Goal: Information Seeking & Learning: Learn about a topic

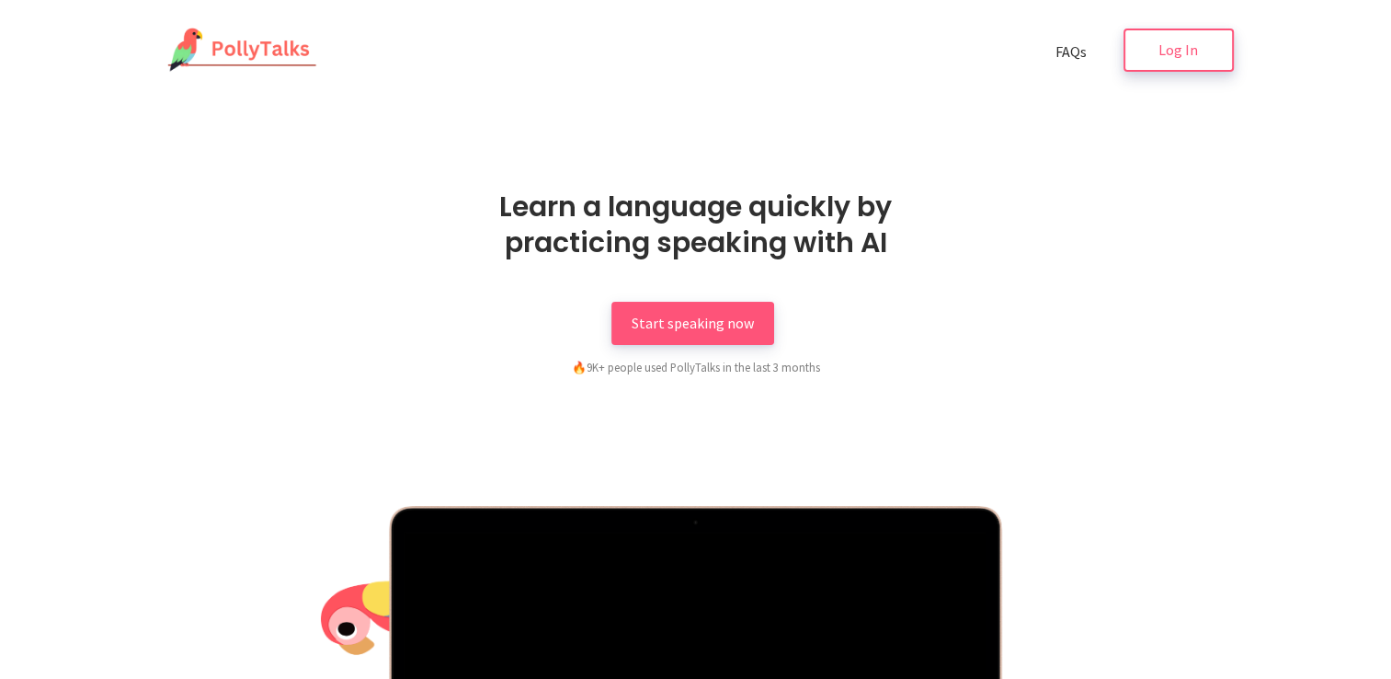
click at [1194, 47] on span "Log In" at bounding box center [1179, 49] width 40 height 18
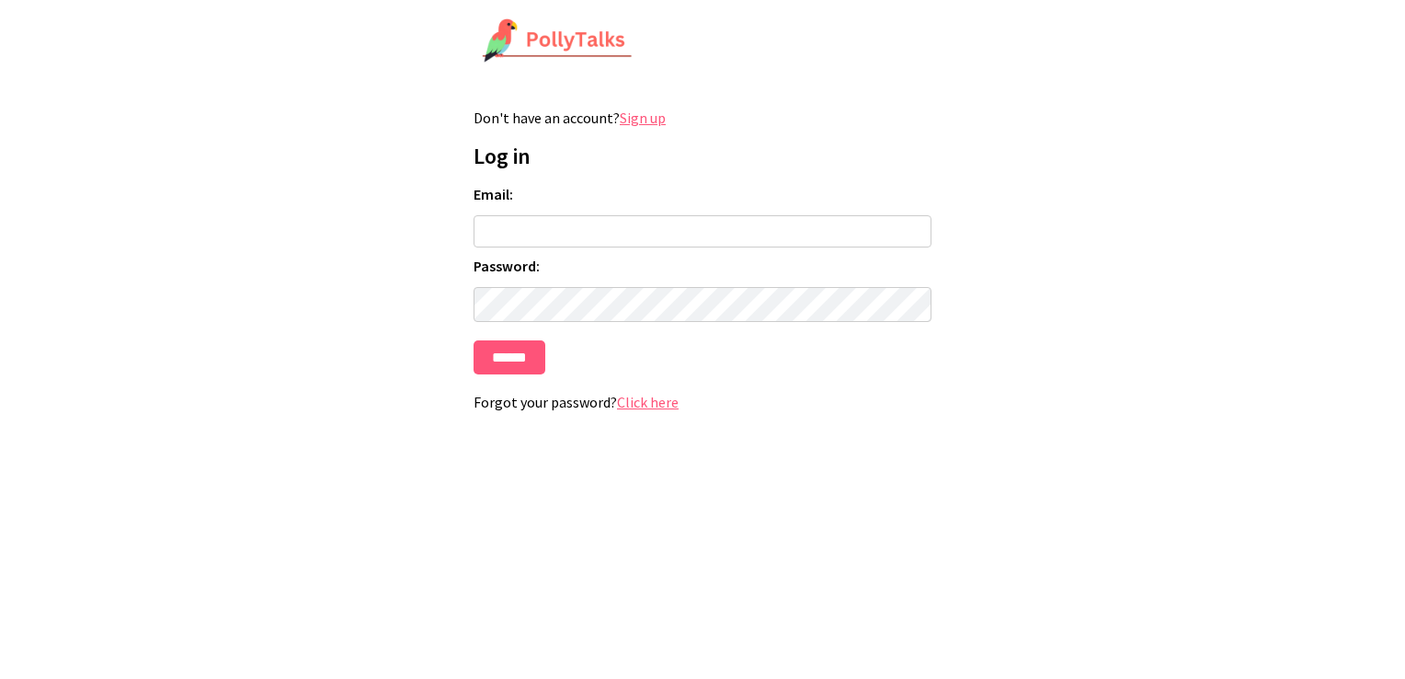
click at [577, 234] on input "Email:" at bounding box center [703, 231] width 458 height 32
type input "**********"
click at [334, 303] on html "**********" at bounding box center [702, 222] width 1405 height 445
click at [526, 360] on input "******" at bounding box center [510, 357] width 72 height 34
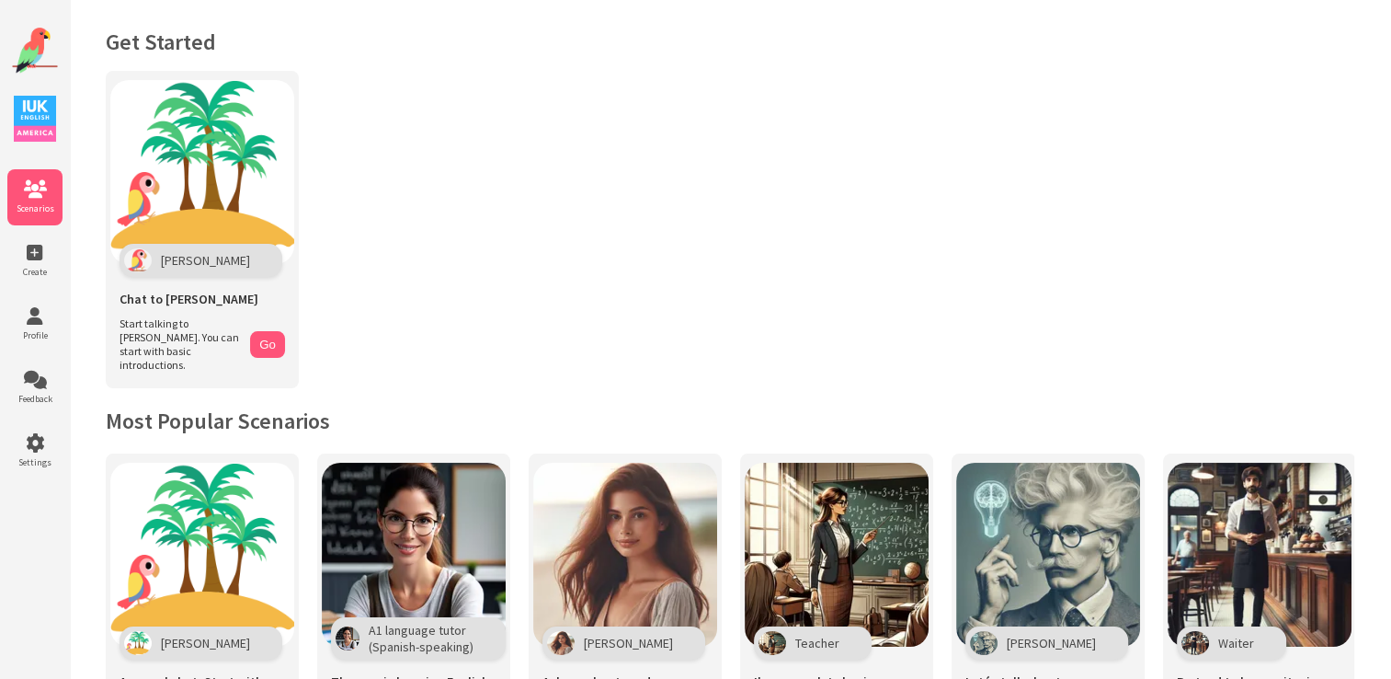
click at [46, 380] on icon at bounding box center [34, 380] width 55 height 18
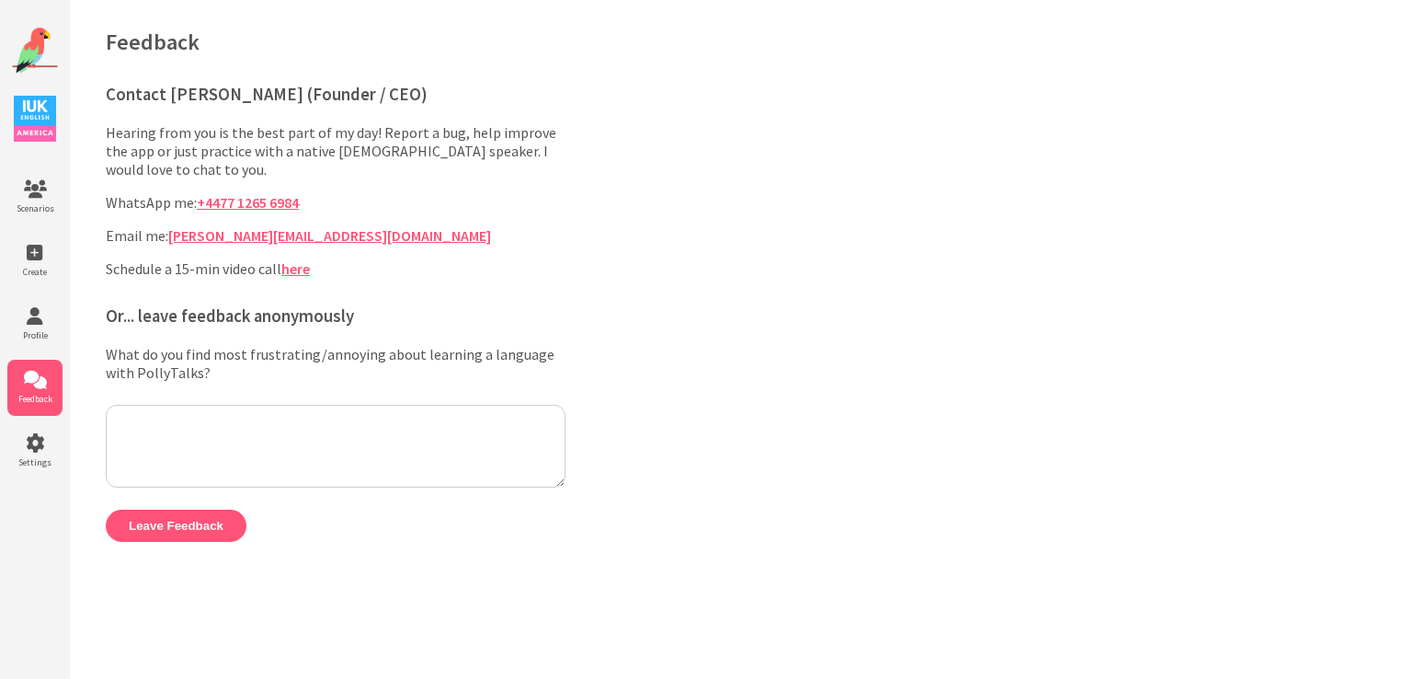
click at [207, 428] on textarea "What do you find most frustrating/annoying about learning a language with Polly…" at bounding box center [336, 446] width 460 height 83
click at [40, 258] on icon at bounding box center [34, 253] width 55 height 18
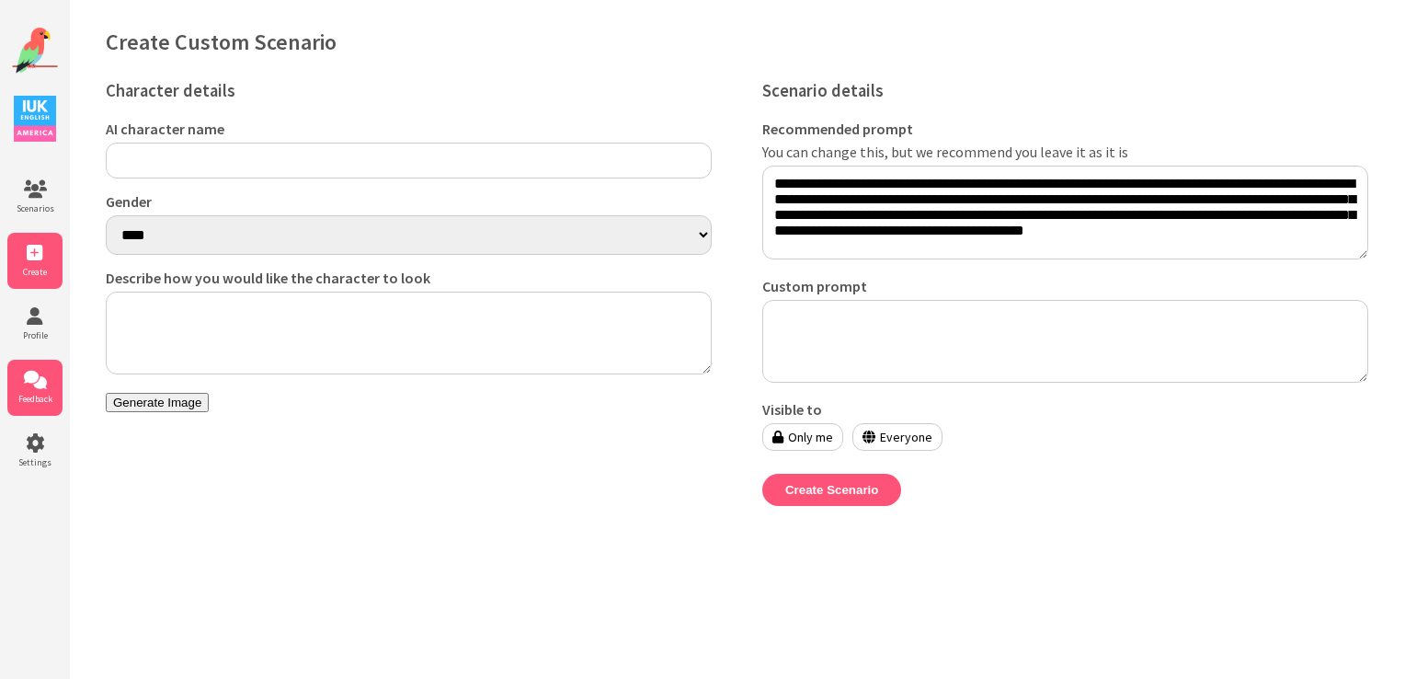
click at [28, 372] on icon at bounding box center [34, 380] width 55 height 18
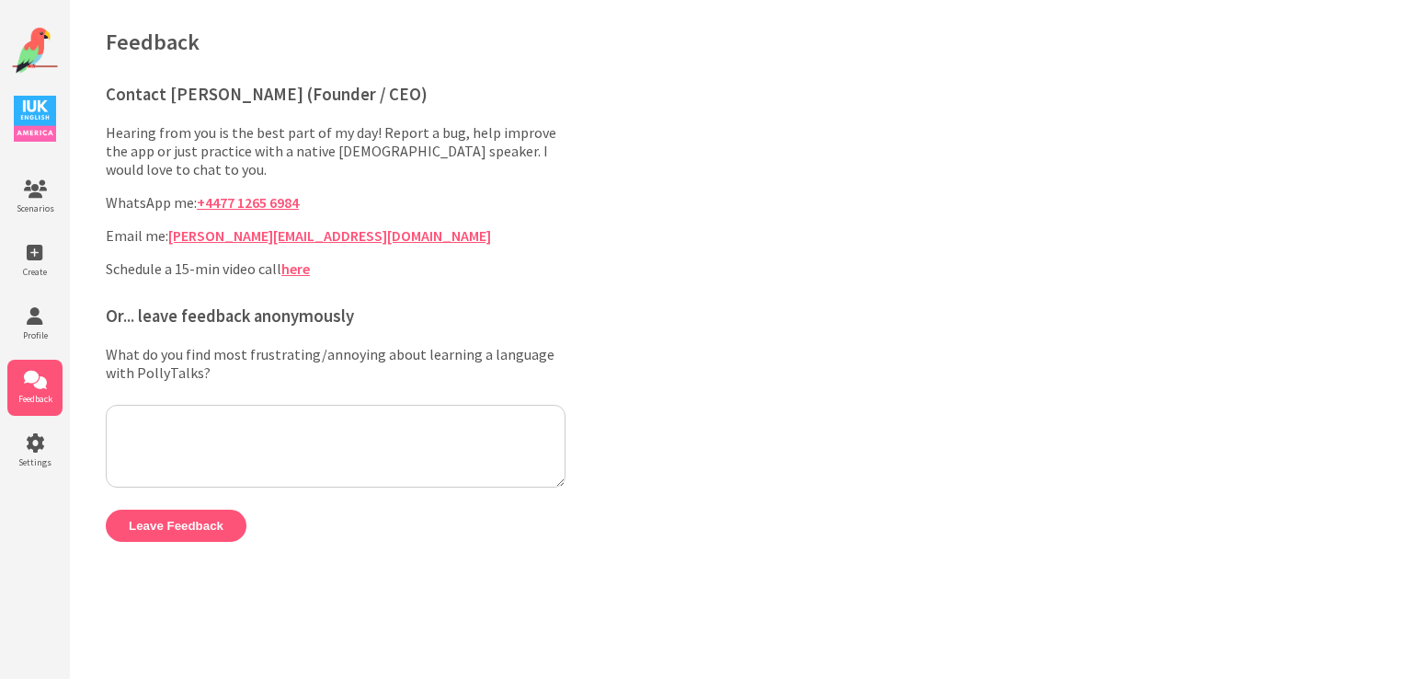
click at [40, 135] on img at bounding box center [35, 119] width 42 height 46
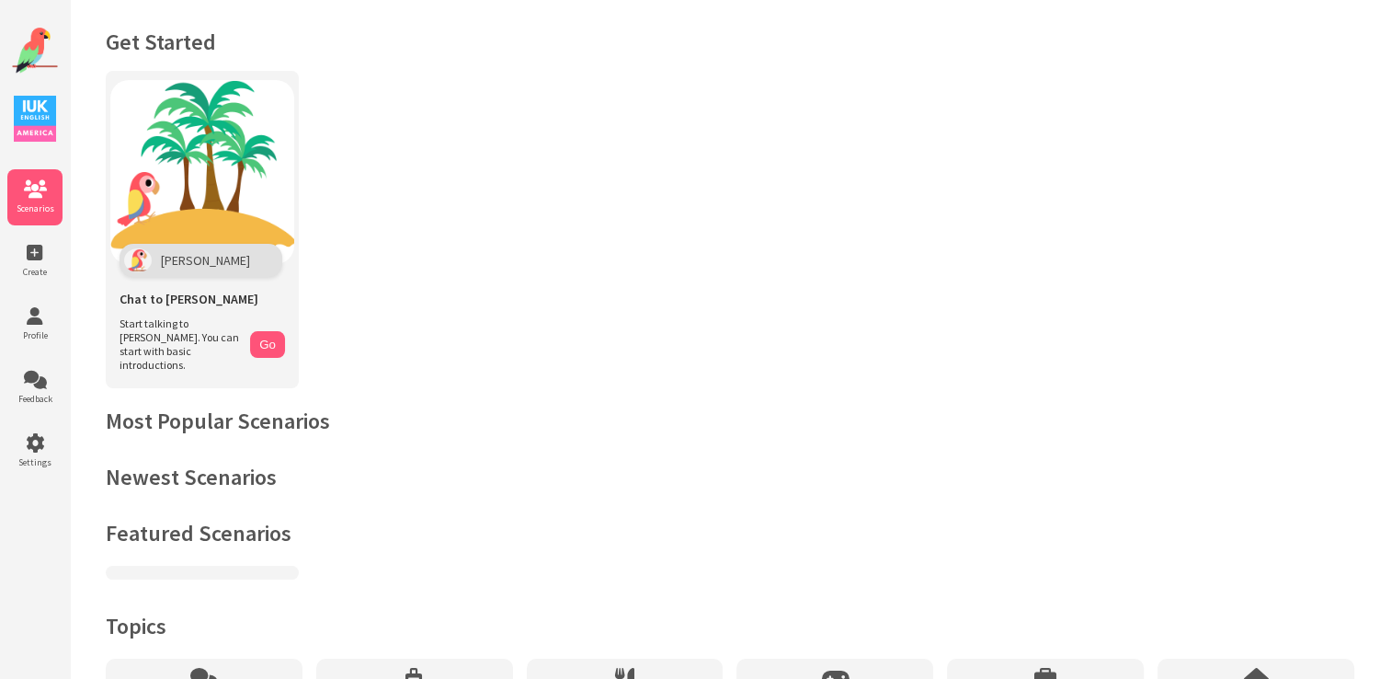
click at [33, 193] on icon at bounding box center [34, 189] width 55 height 18
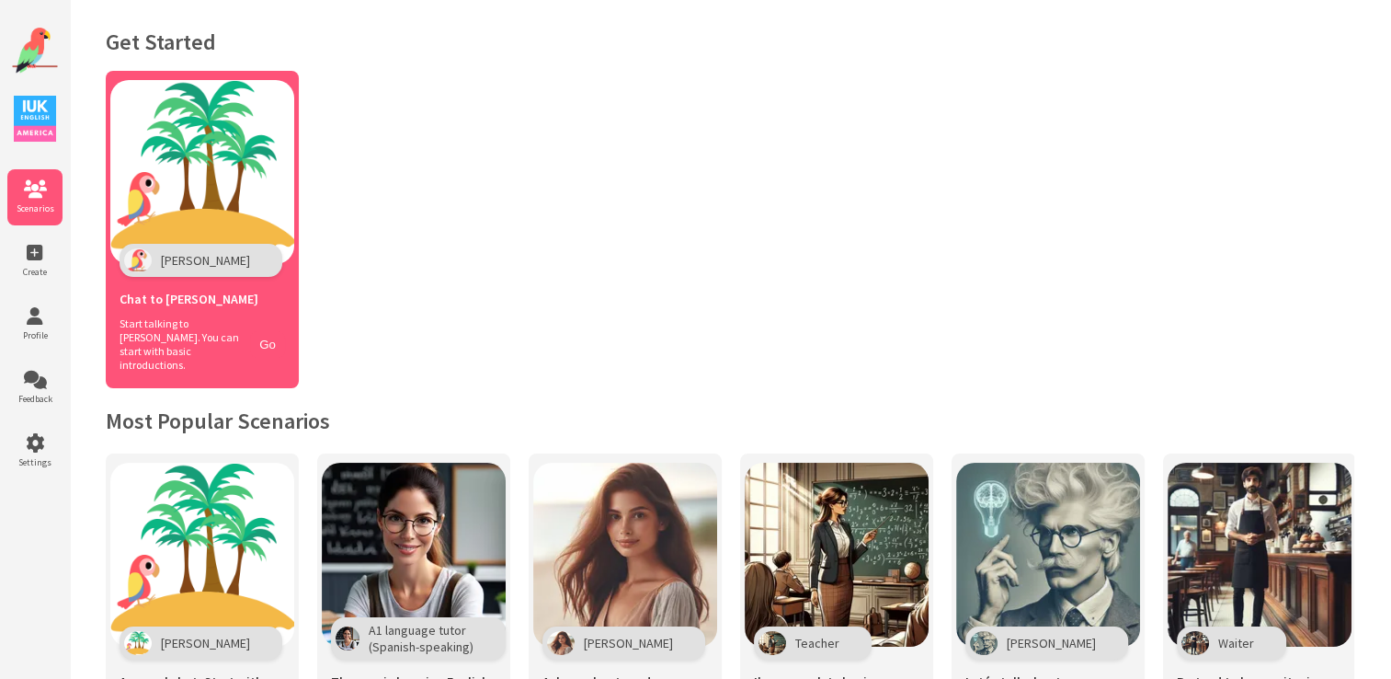
click at [179, 316] on span "Start talking to [PERSON_NAME]. You can start with basic introductions." at bounding box center [180, 343] width 121 height 55
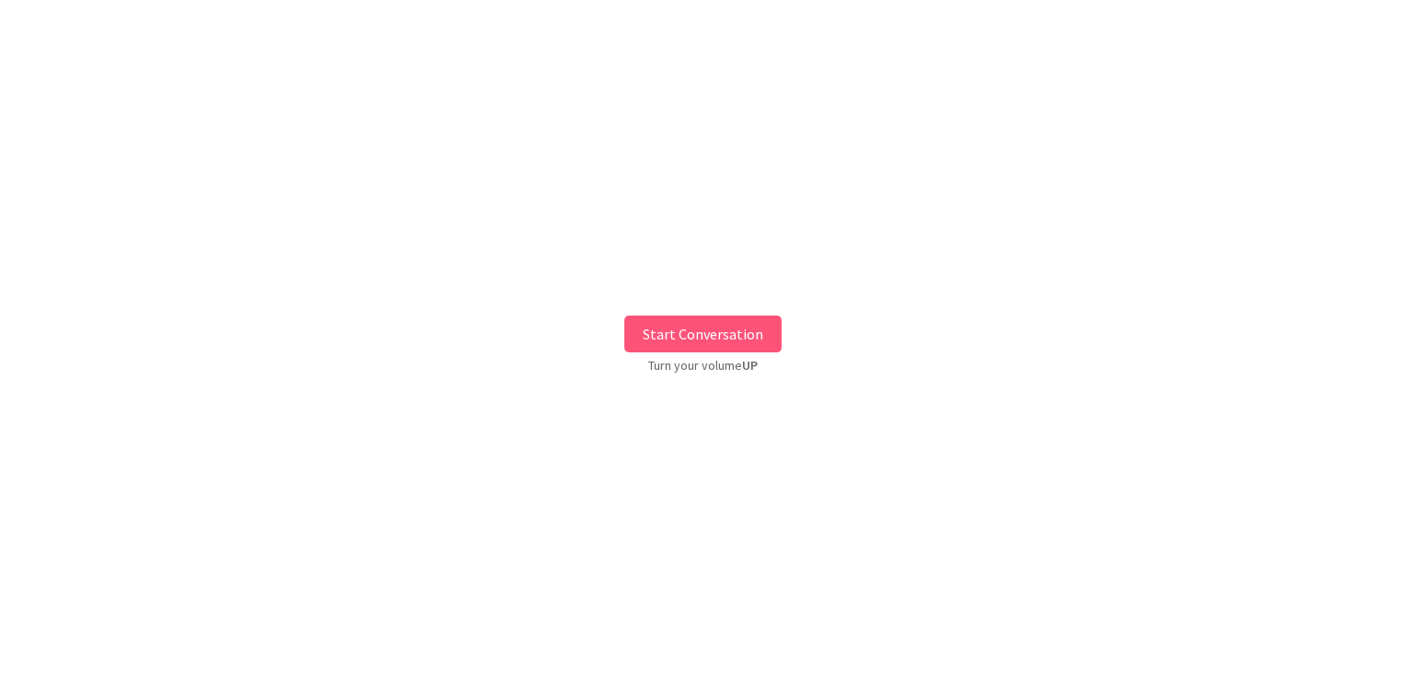
click at [668, 333] on button "Start Conversation" at bounding box center [702, 333] width 157 height 37
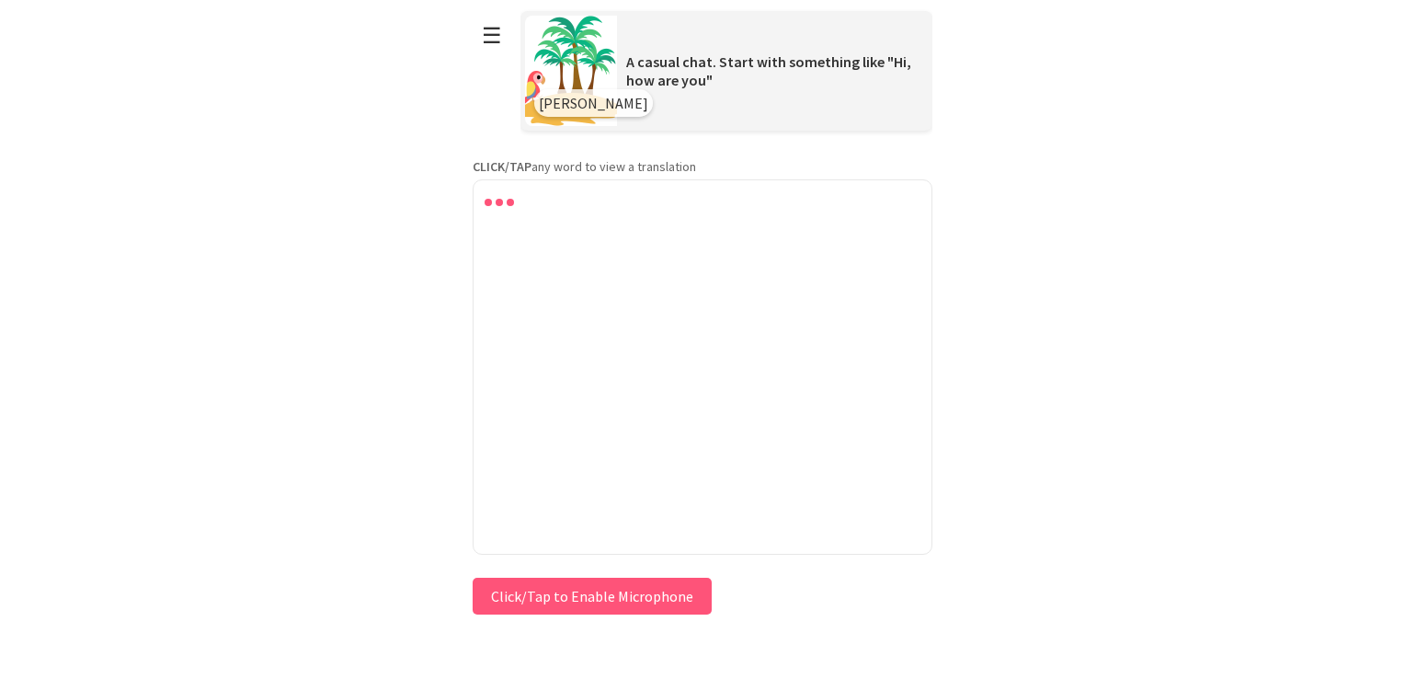
click at [618, 609] on button "Click/Tap to Enable Microphone" at bounding box center [592, 595] width 239 height 37
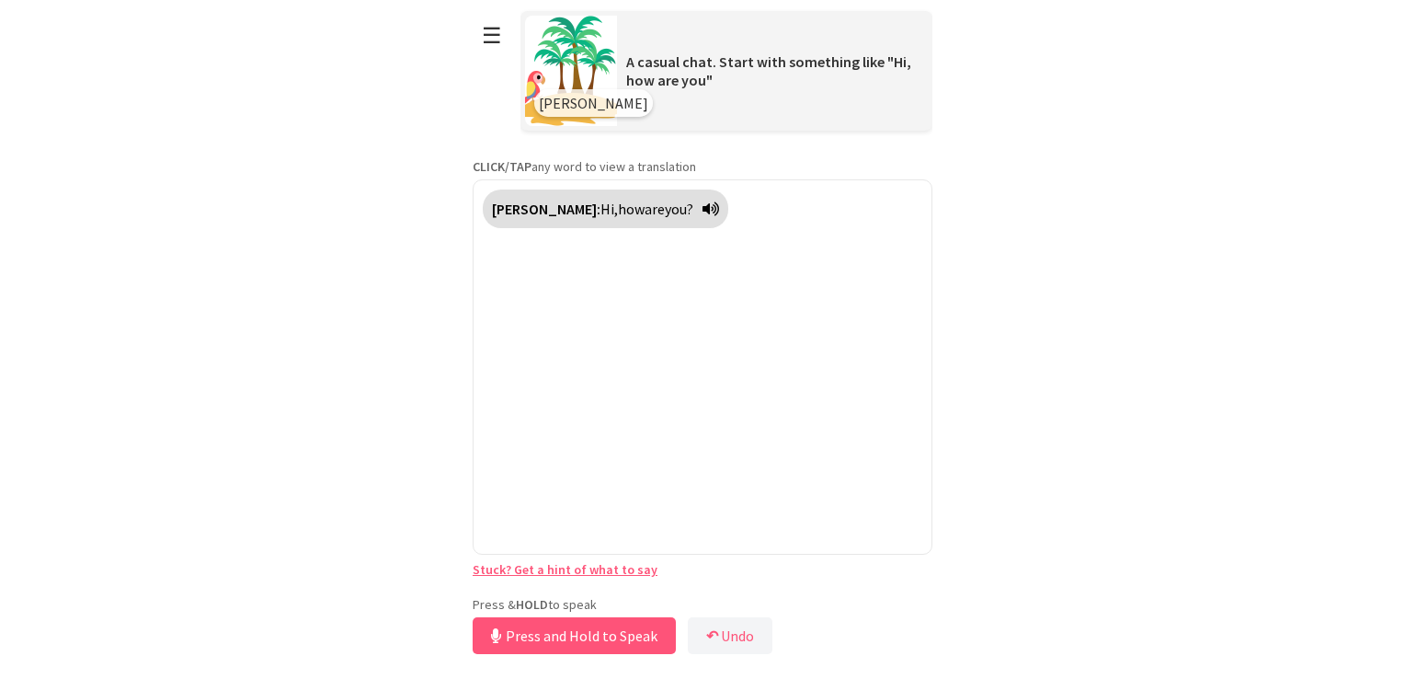
click at [703, 208] on icon at bounding box center [711, 208] width 17 height 15
click at [625, 631] on button "Press and Hold to Speak" at bounding box center [574, 635] width 203 height 37
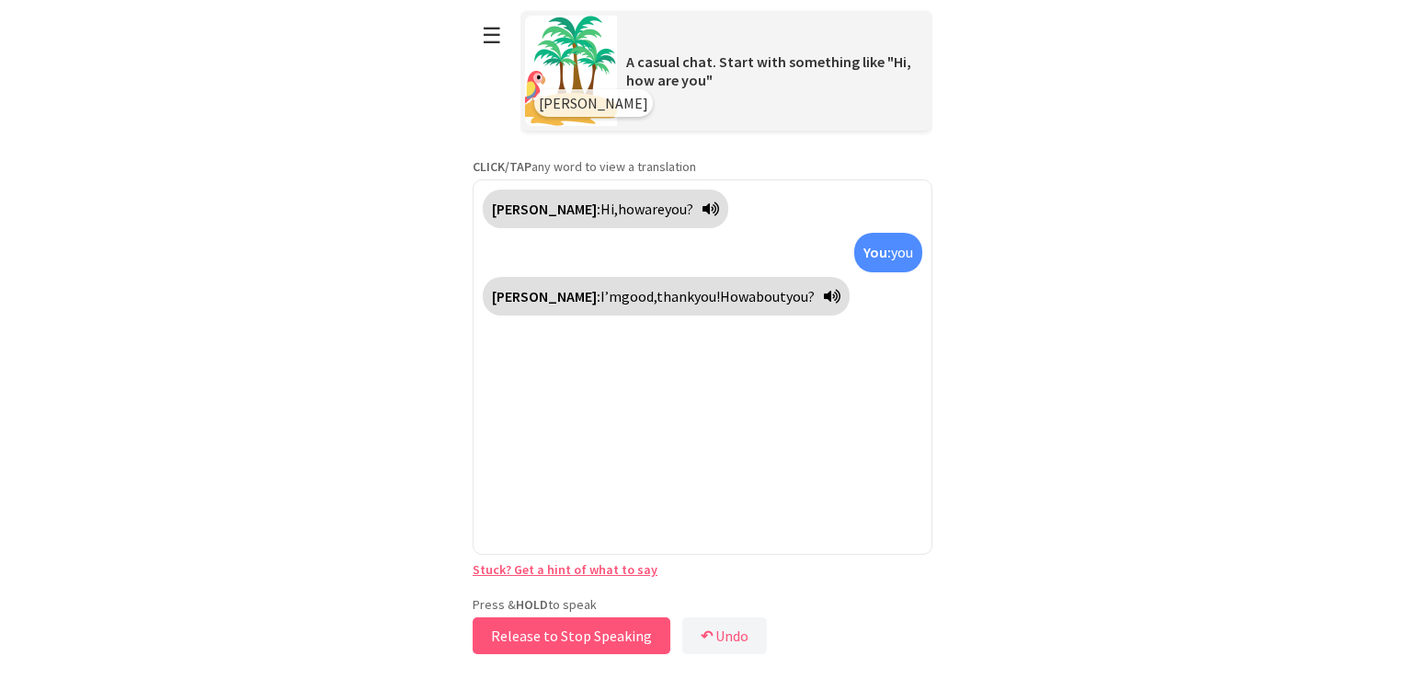
click at [570, 641] on button "Release to Stop Speaking" at bounding box center [572, 635] width 198 height 37
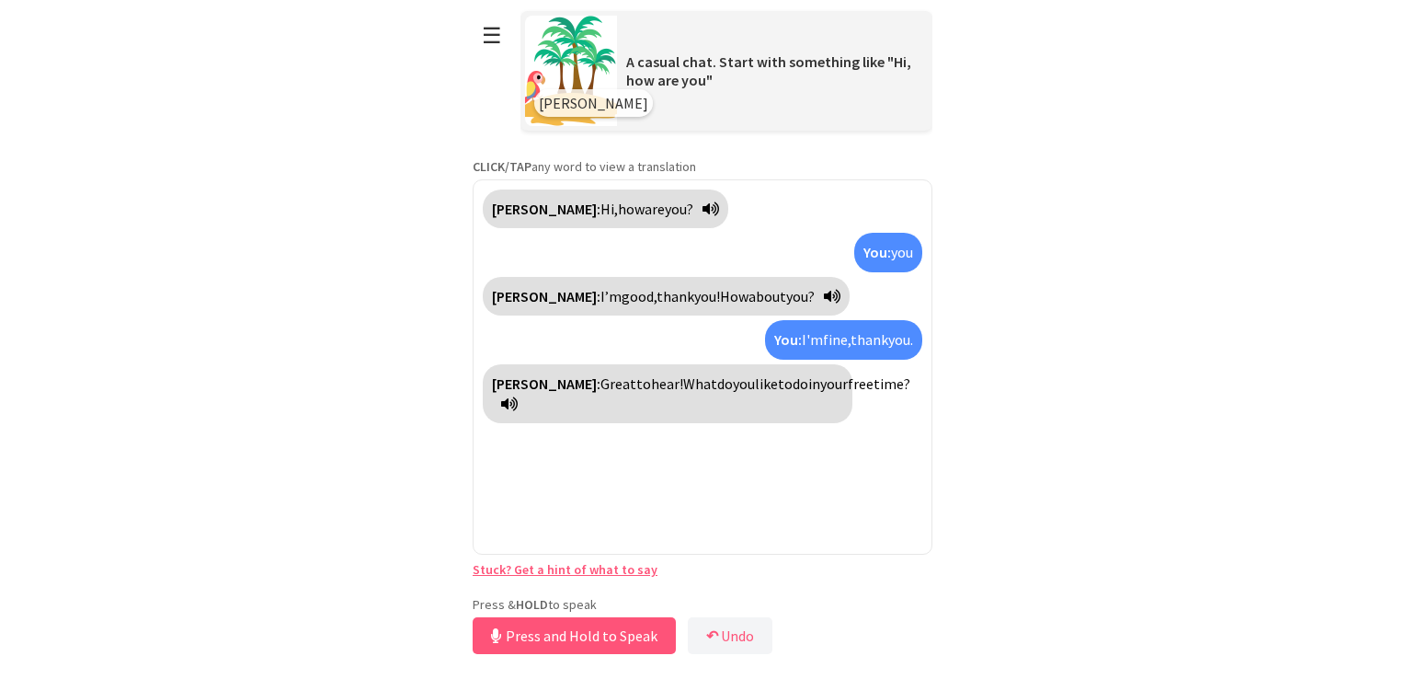
click at [518, 404] on icon at bounding box center [509, 403] width 17 height 15
click at [609, 633] on button "Release to Stop Speaking" at bounding box center [572, 635] width 198 height 37
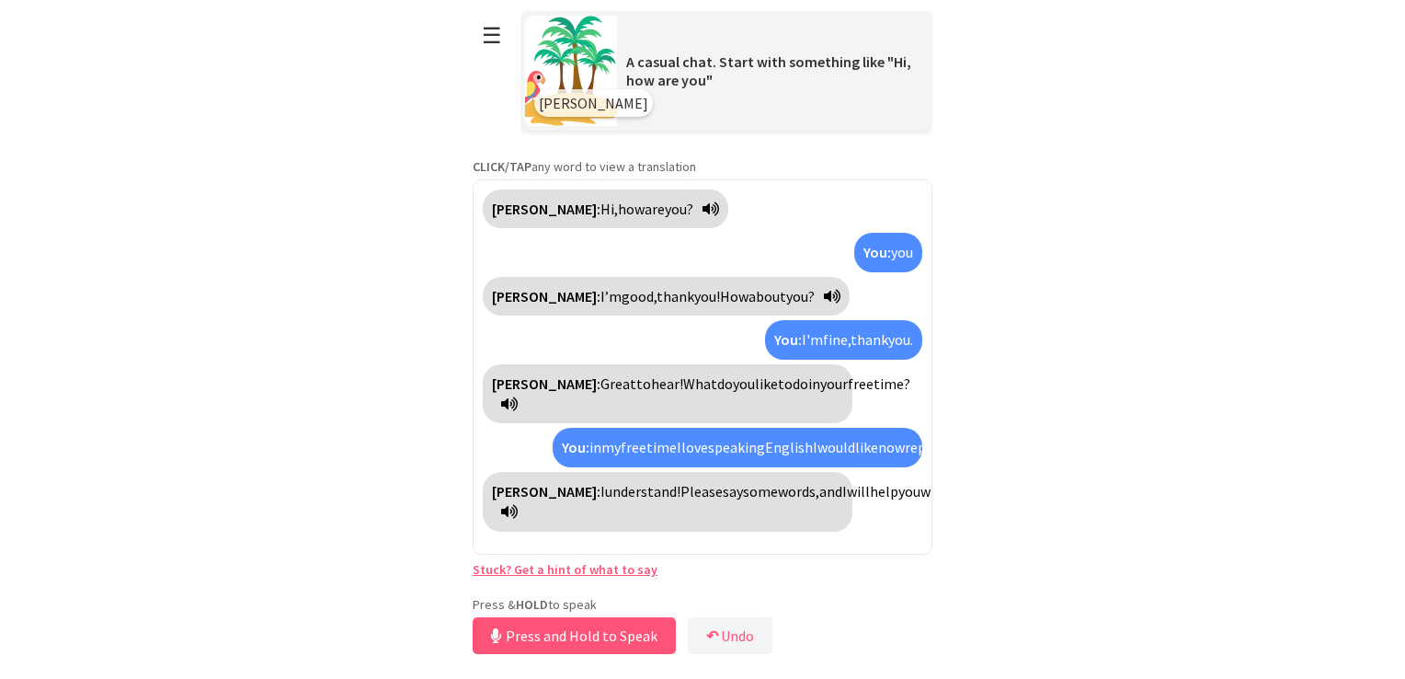
scroll to position [42, 0]
click at [611, 633] on button "Release to Stop Speaking" at bounding box center [572, 635] width 198 height 37
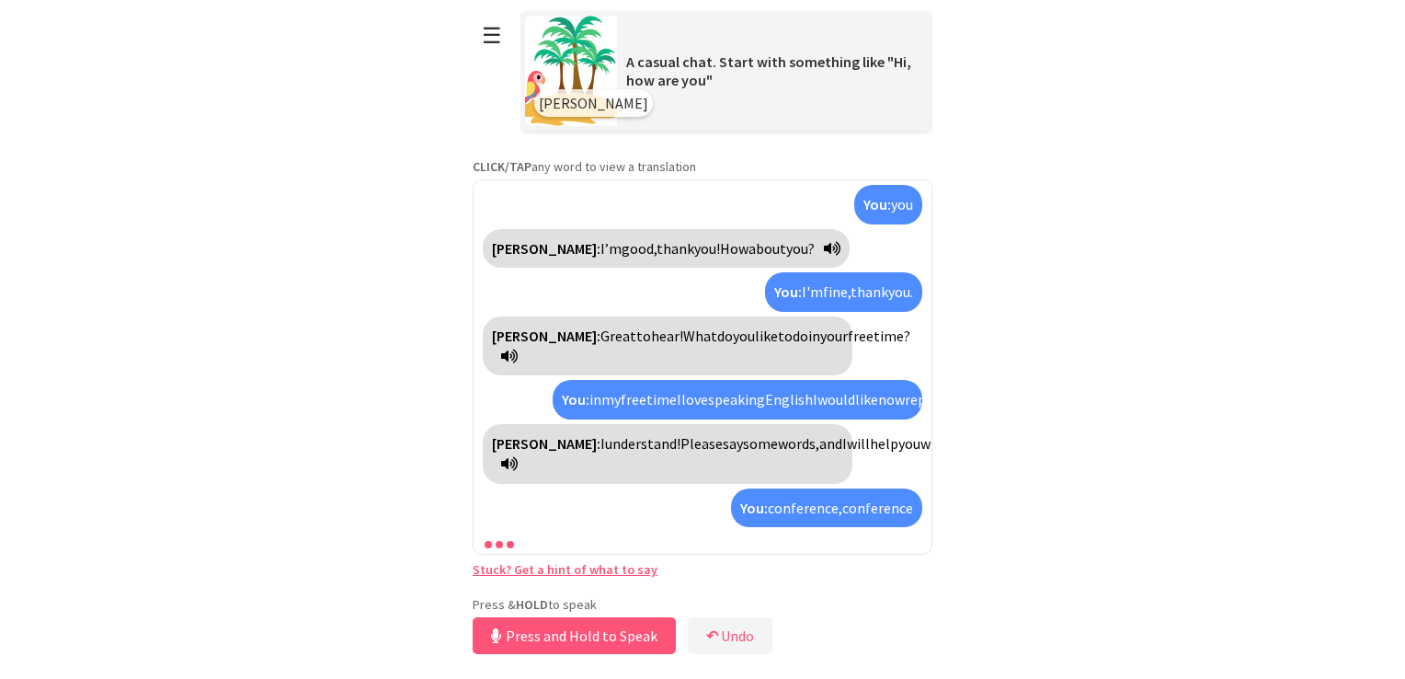
scroll to position [151, 0]
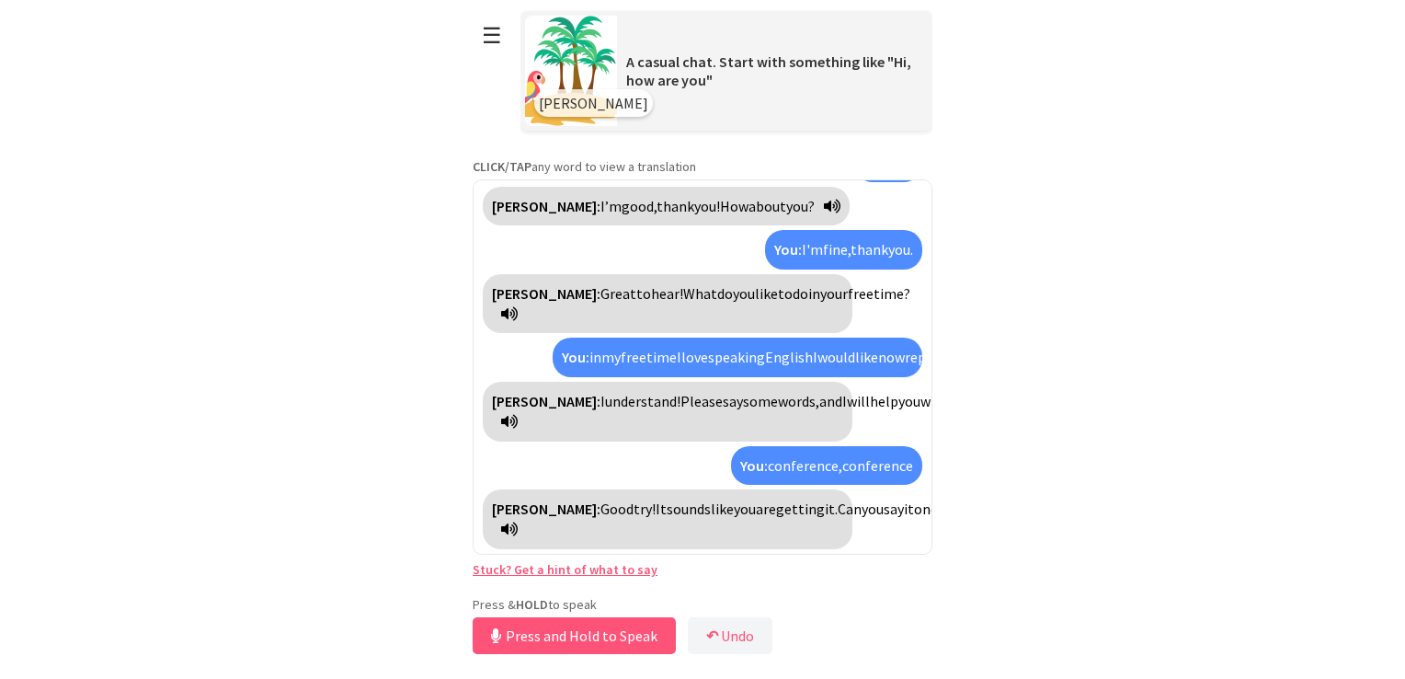
click at [518, 531] on icon at bounding box center [509, 528] width 17 height 15
click at [555, 646] on button "Release to Stop Speaking" at bounding box center [572, 635] width 198 height 37
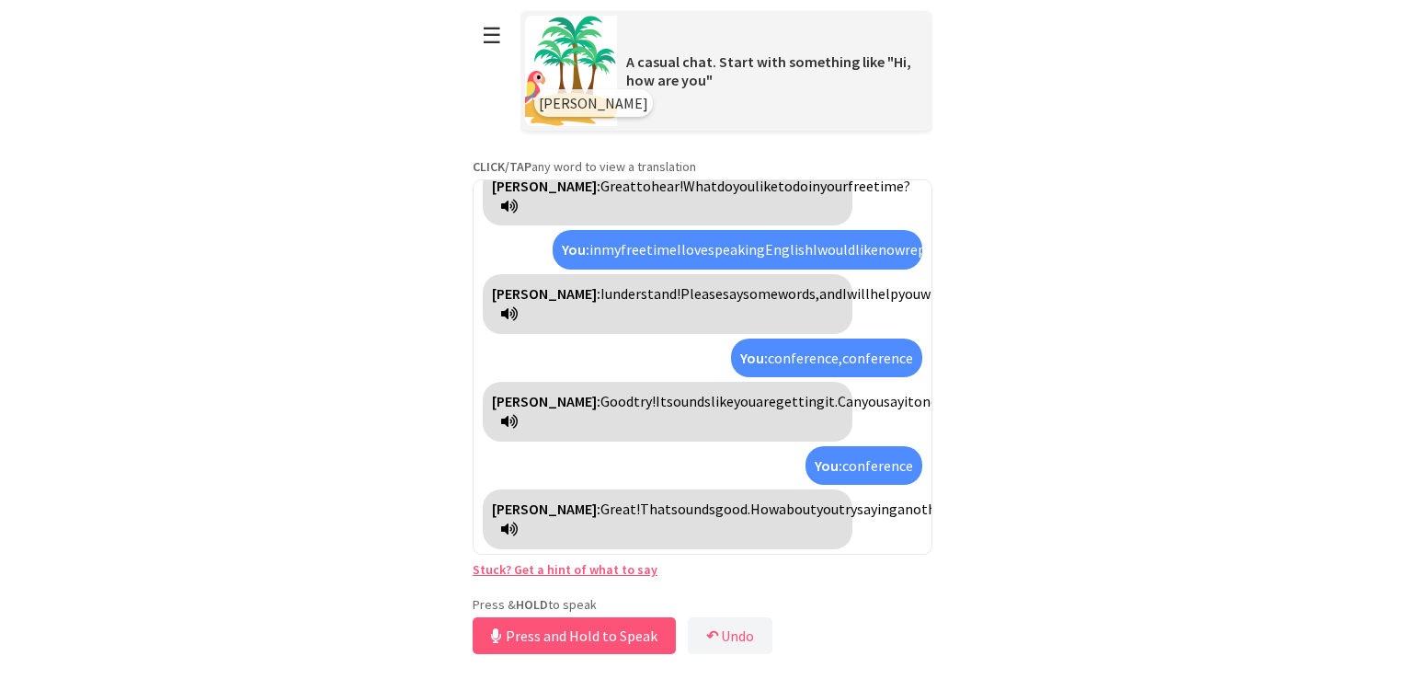
scroll to position [257, 0]
click at [508, 641] on button "Release to Stop Speaking" at bounding box center [572, 635] width 198 height 37
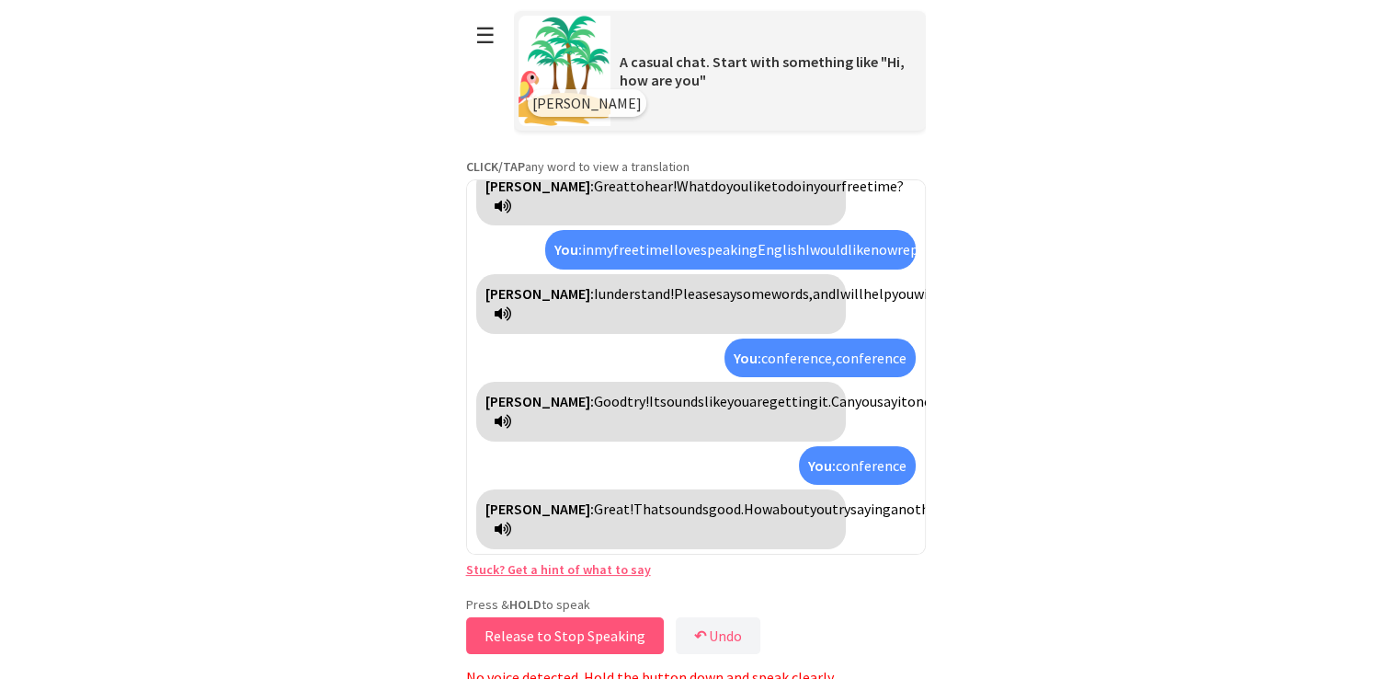
click at [510, 635] on button "Release to Stop Speaking" at bounding box center [565, 635] width 198 height 37
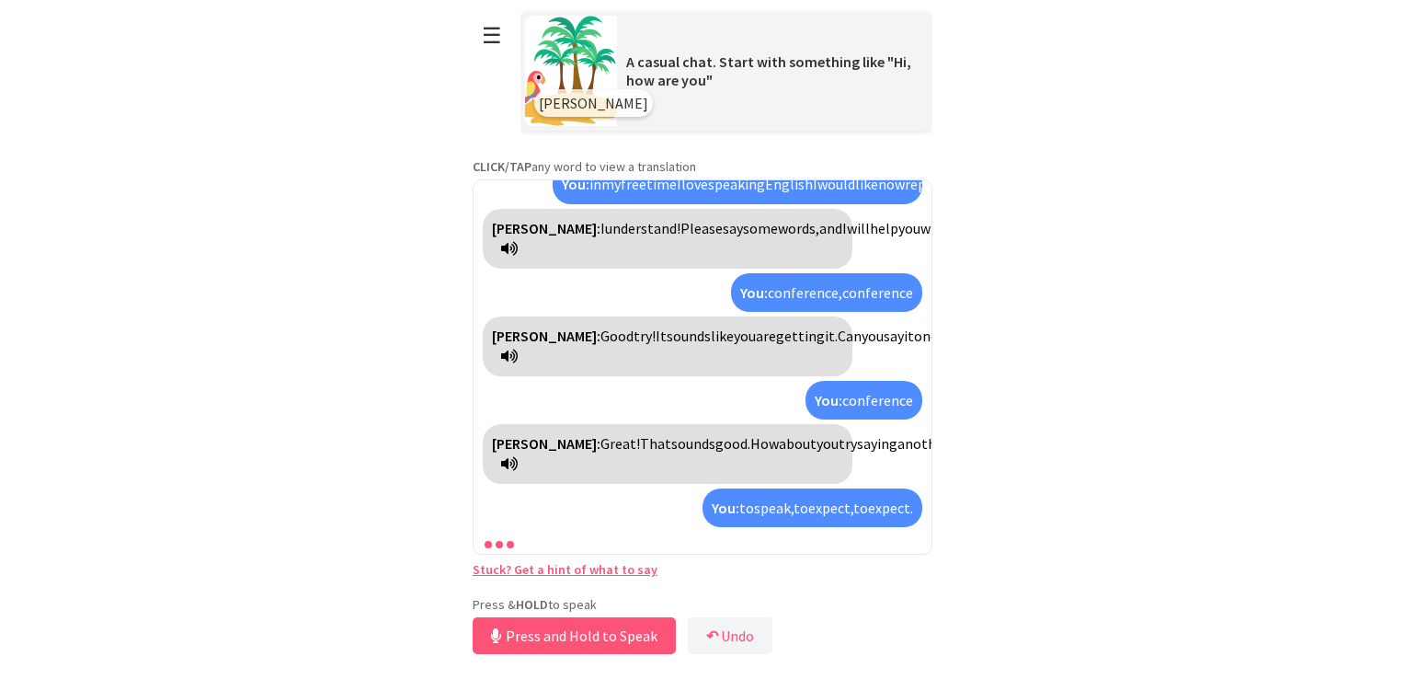
scroll to position [386, 0]
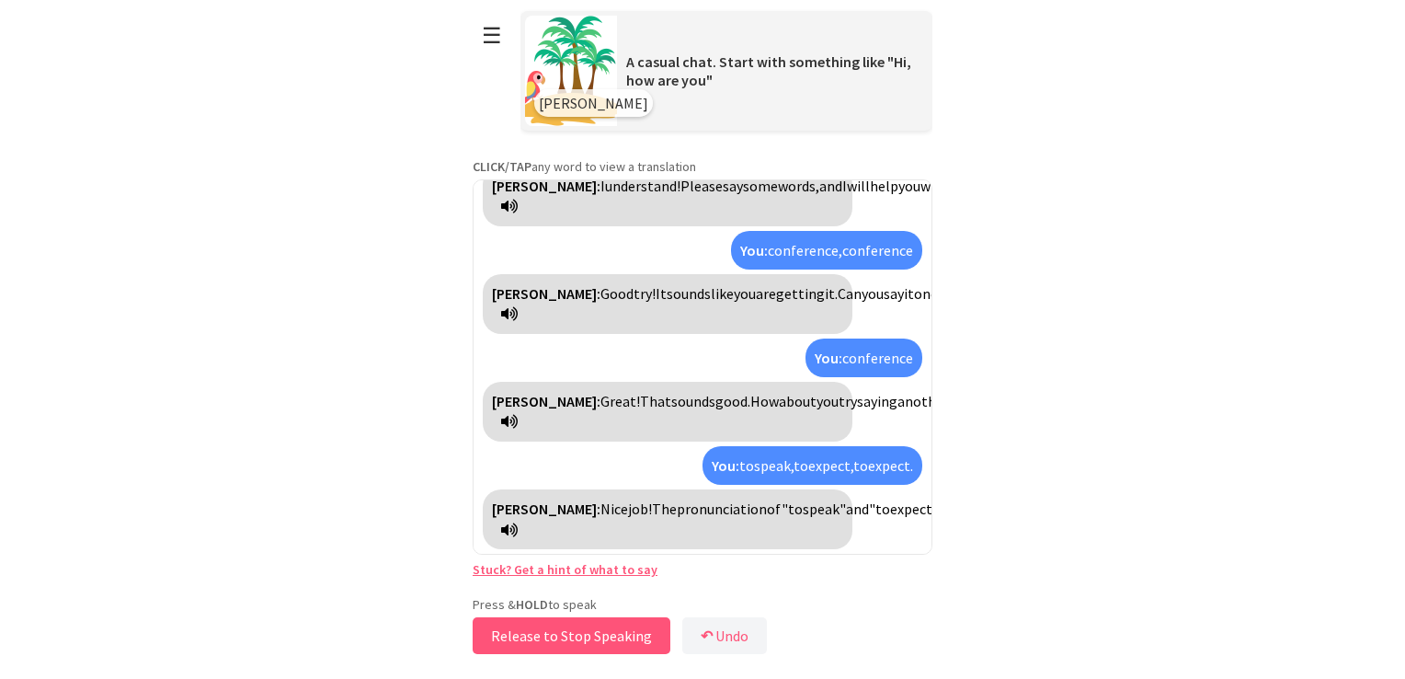
click at [596, 642] on button "Release to Stop Speaking" at bounding box center [572, 635] width 198 height 37
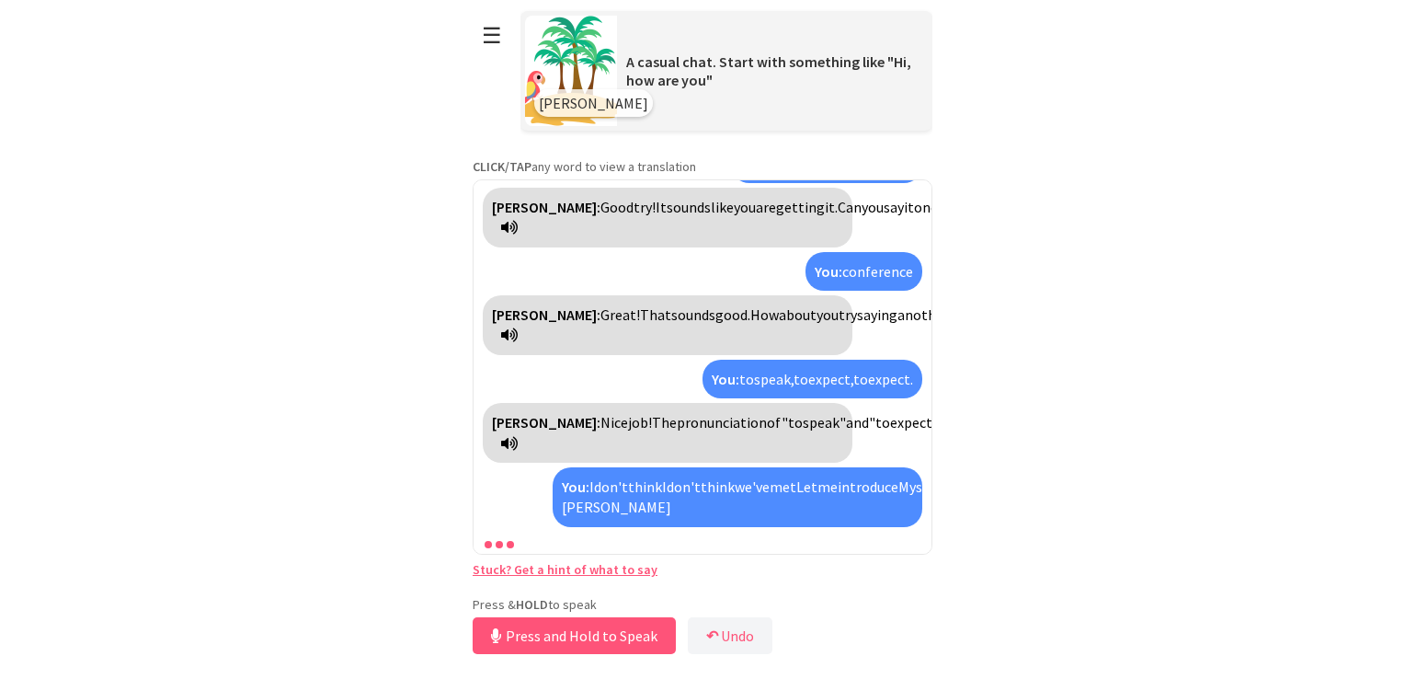
scroll to position [577, 0]
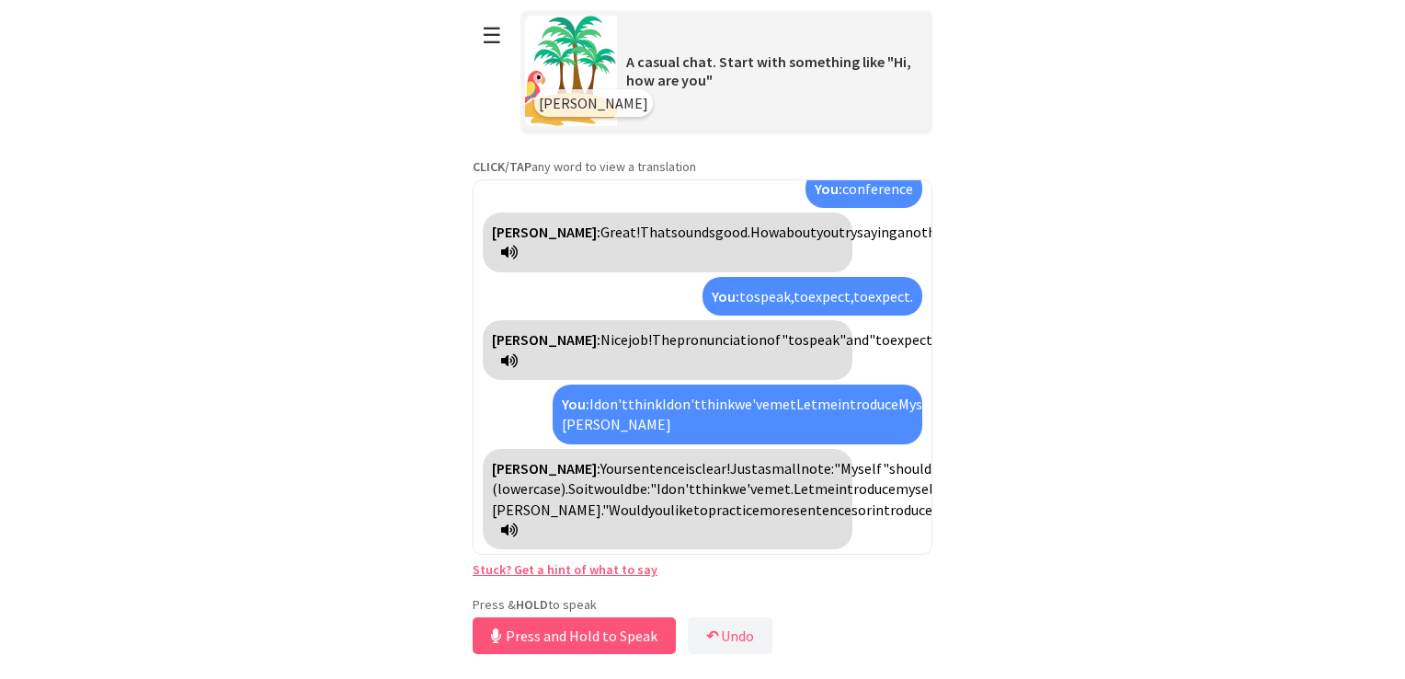
click at [748, 521] on div "Polly: Your sentence is clear! Just a small note: "Myself" should be "myself" (…" at bounding box center [668, 499] width 370 height 101
click at [518, 530] on icon at bounding box center [509, 529] width 17 height 15
click at [518, 526] on icon at bounding box center [509, 529] width 17 height 15
click at [755, 522] on div "Polly: Your sentence is clear! Just a small note: "Myself" should be "myself" (…" at bounding box center [668, 499] width 370 height 101
click at [627, 628] on button "Release to Stop Speaking" at bounding box center [572, 635] width 198 height 37
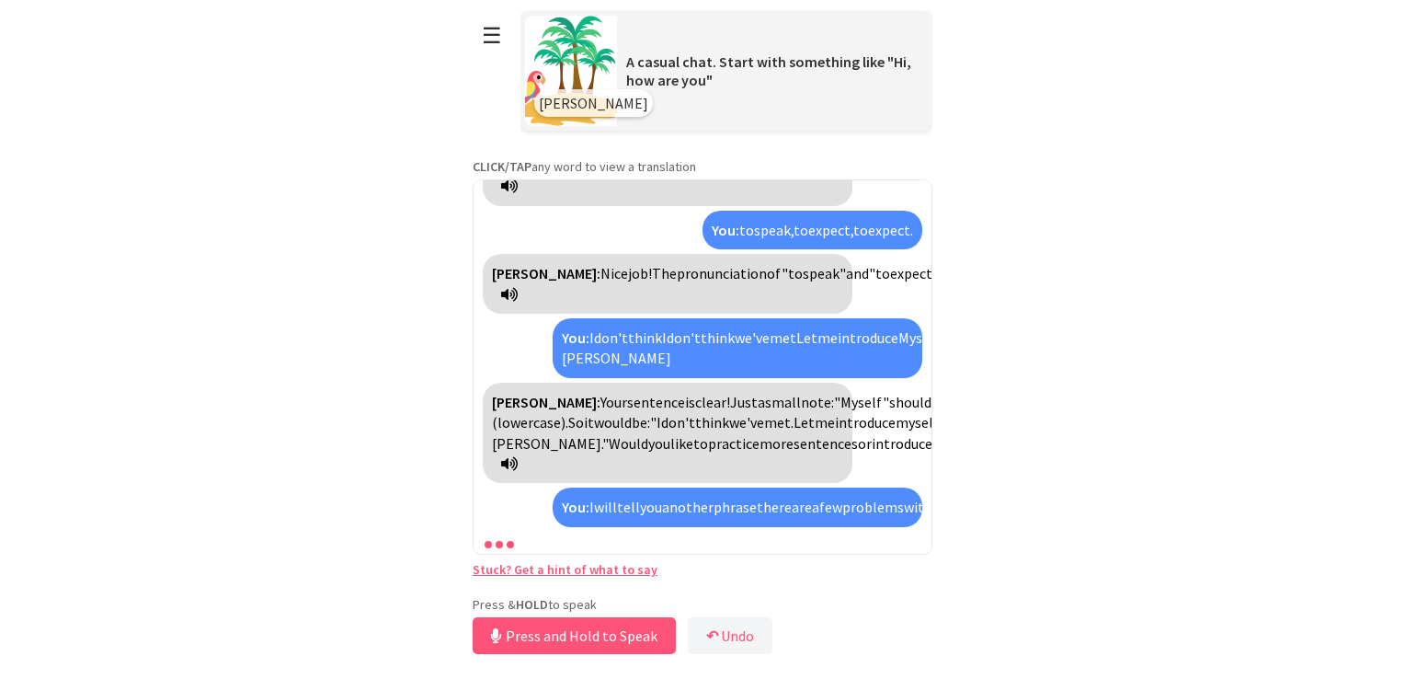
scroll to position [828, 0]
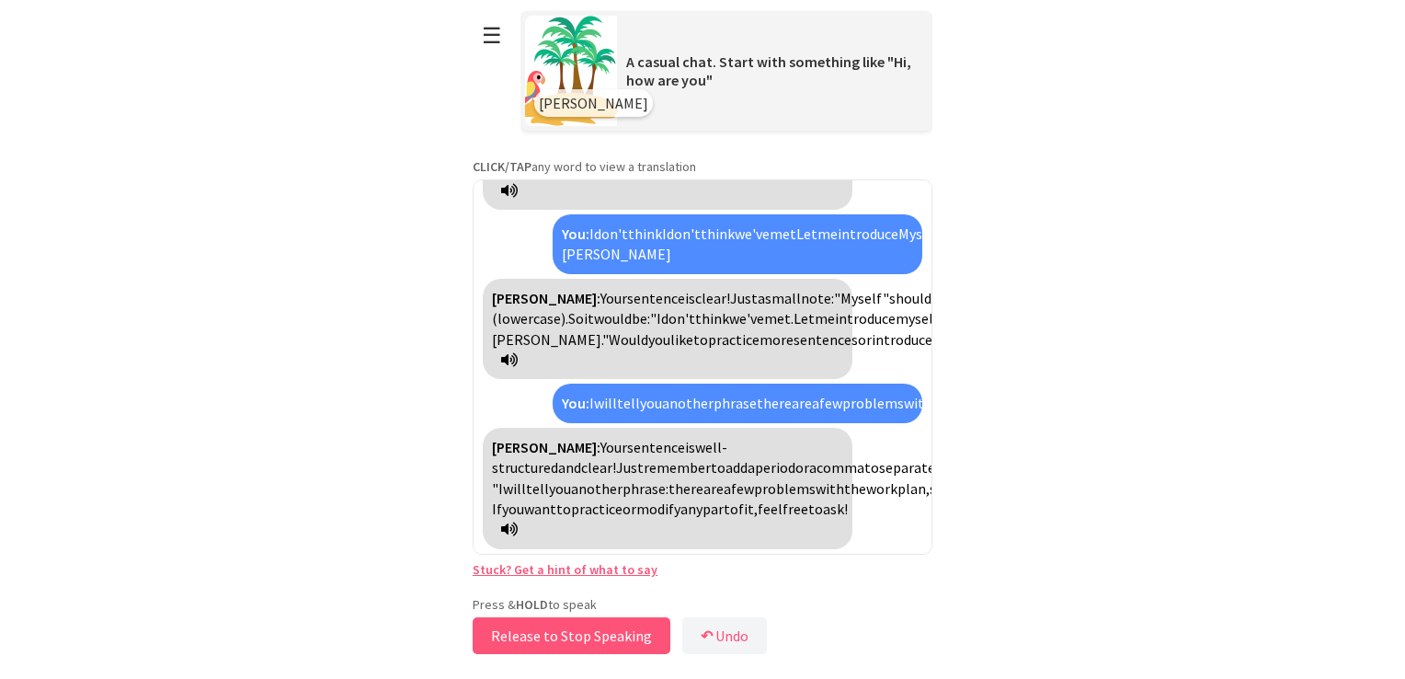
click at [527, 640] on button "Release to Stop Speaking" at bounding box center [572, 635] width 198 height 37
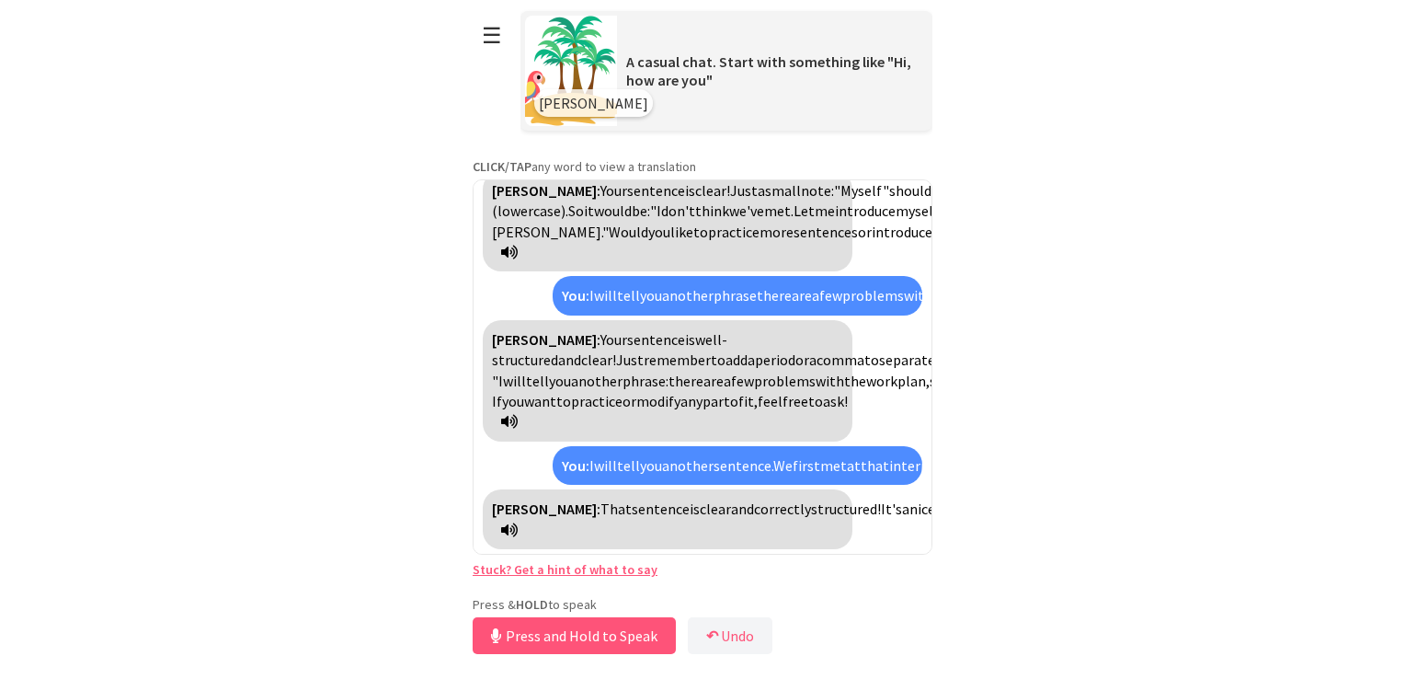
scroll to position [998, 0]
click at [522, 629] on button "Release to Stop Speaking" at bounding box center [572, 635] width 198 height 37
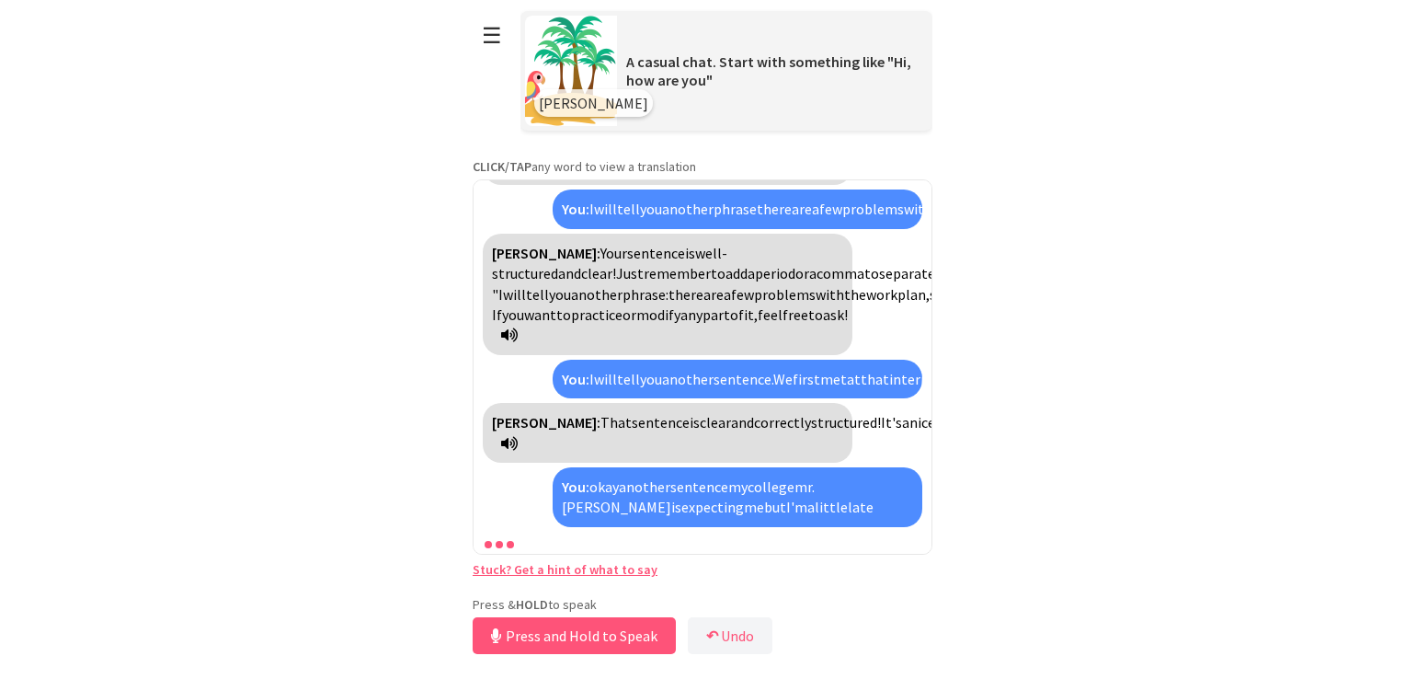
scroll to position [1209, 0]
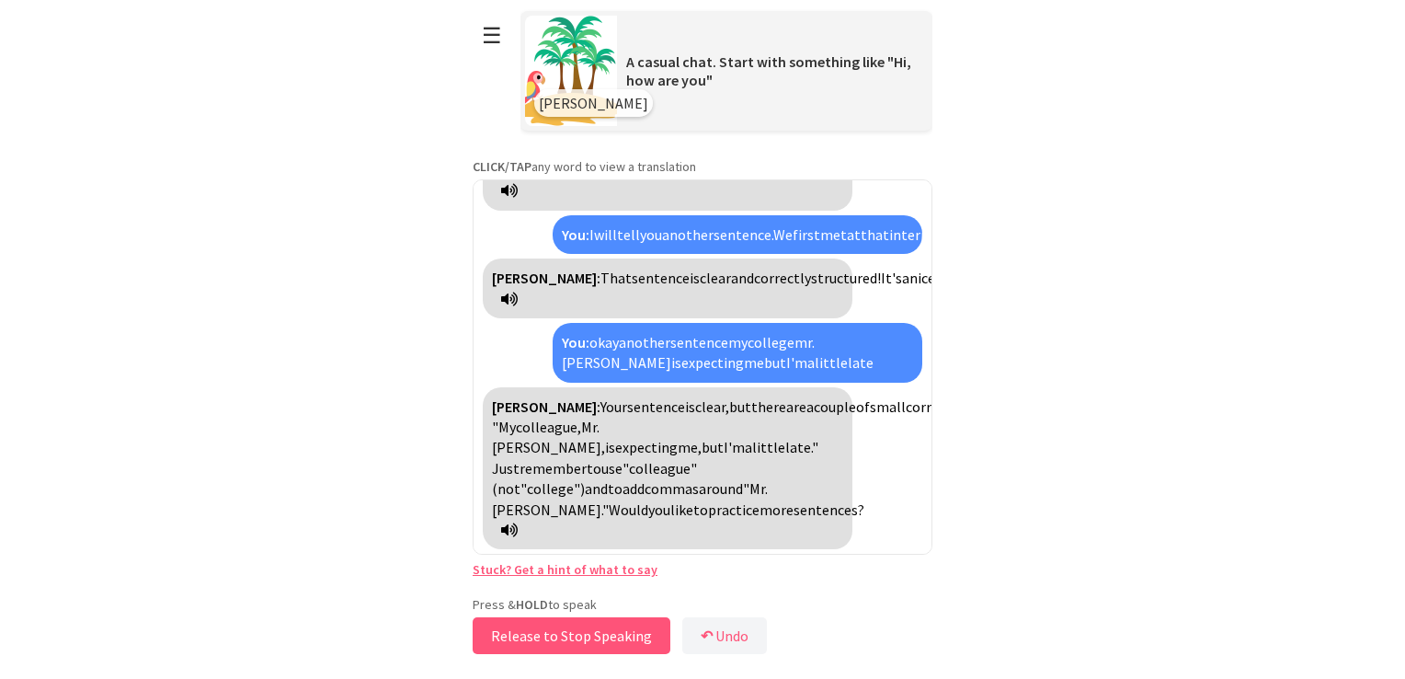
click at [640, 633] on button "Release to Stop Speaking" at bounding box center [572, 635] width 198 height 37
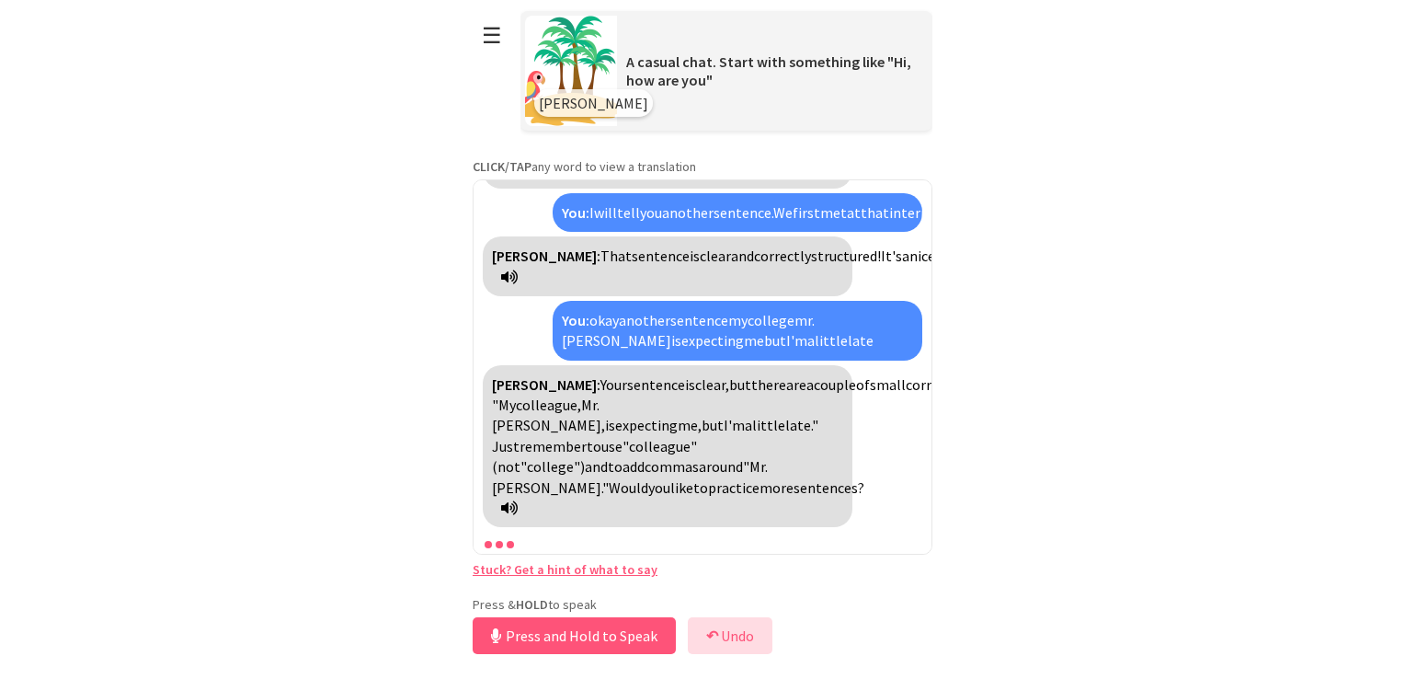
click at [699, 631] on button "↶ Undo" at bounding box center [730, 635] width 85 height 37
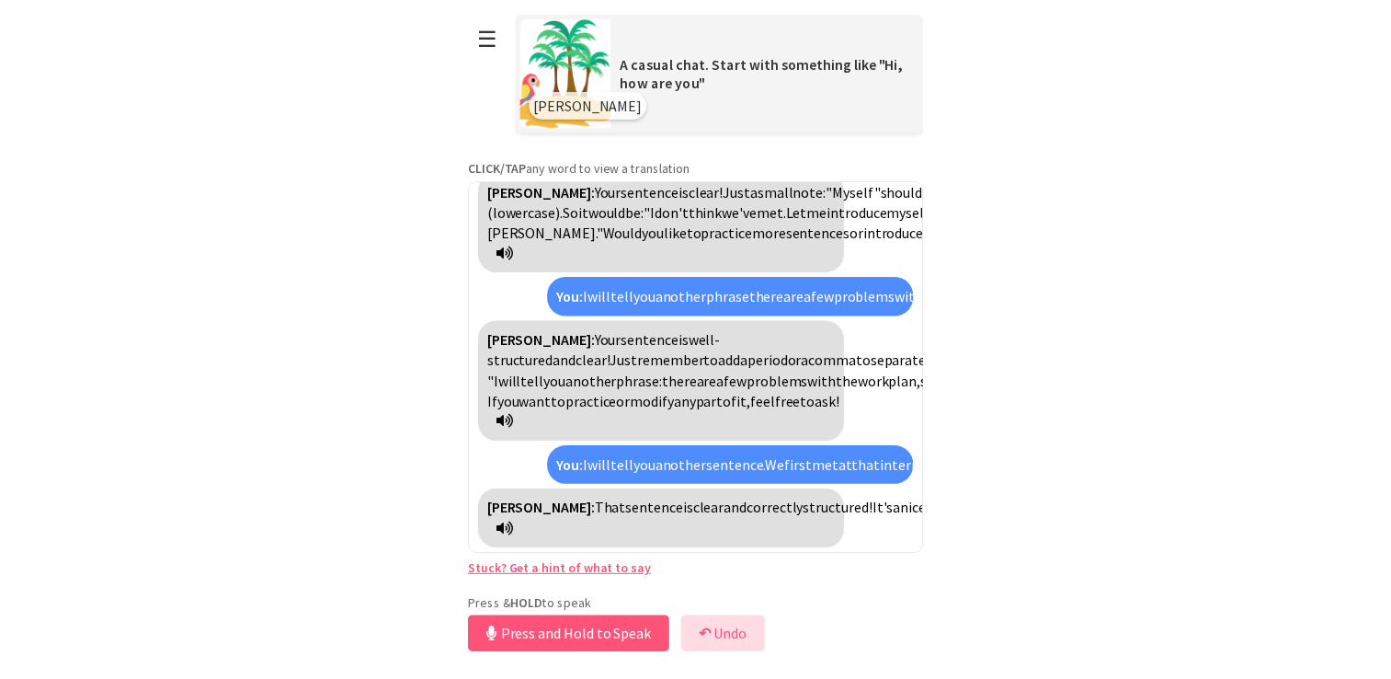
scroll to position [998, 0]
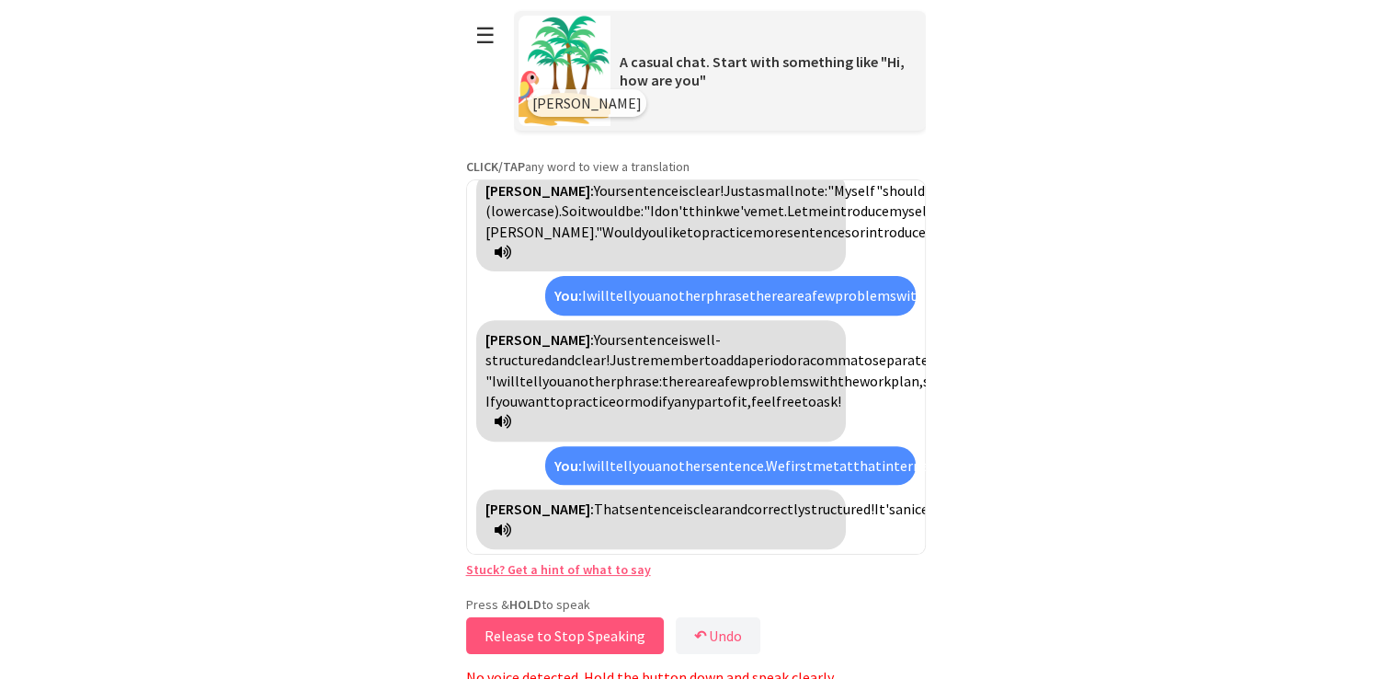
drag, startPoint x: 567, startPoint y: 644, endPoint x: 717, endPoint y: 665, distance: 151.4
click at [717, 665] on div "Press & HOLD to speak Release to Stop Speaking ↶ Undo Save No voice detected. H…" at bounding box center [696, 641] width 460 height 90
click at [717, 634] on button "↶ Undo" at bounding box center [718, 635] width 85 height 37
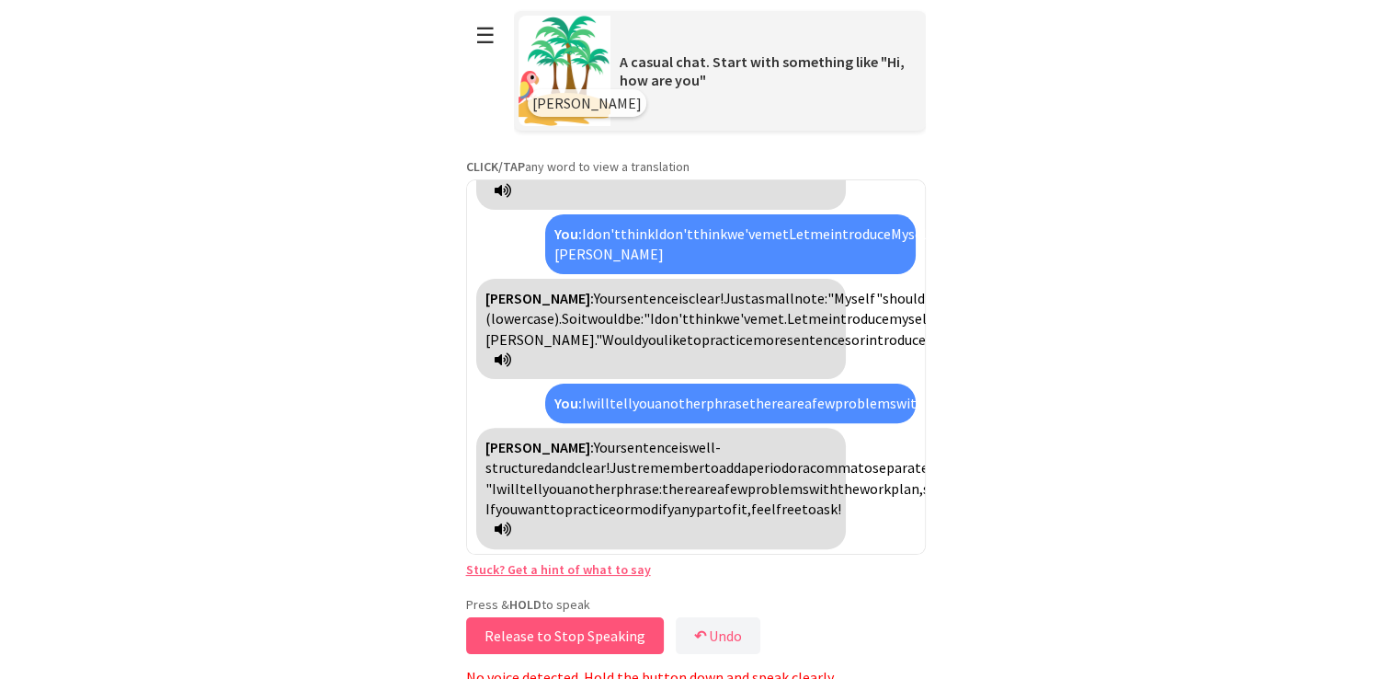
scroll to position [828, 0]
click at [608, 628] on button "Release to Stop Speaking" at bounding box center [565, 635] width 198 height 37
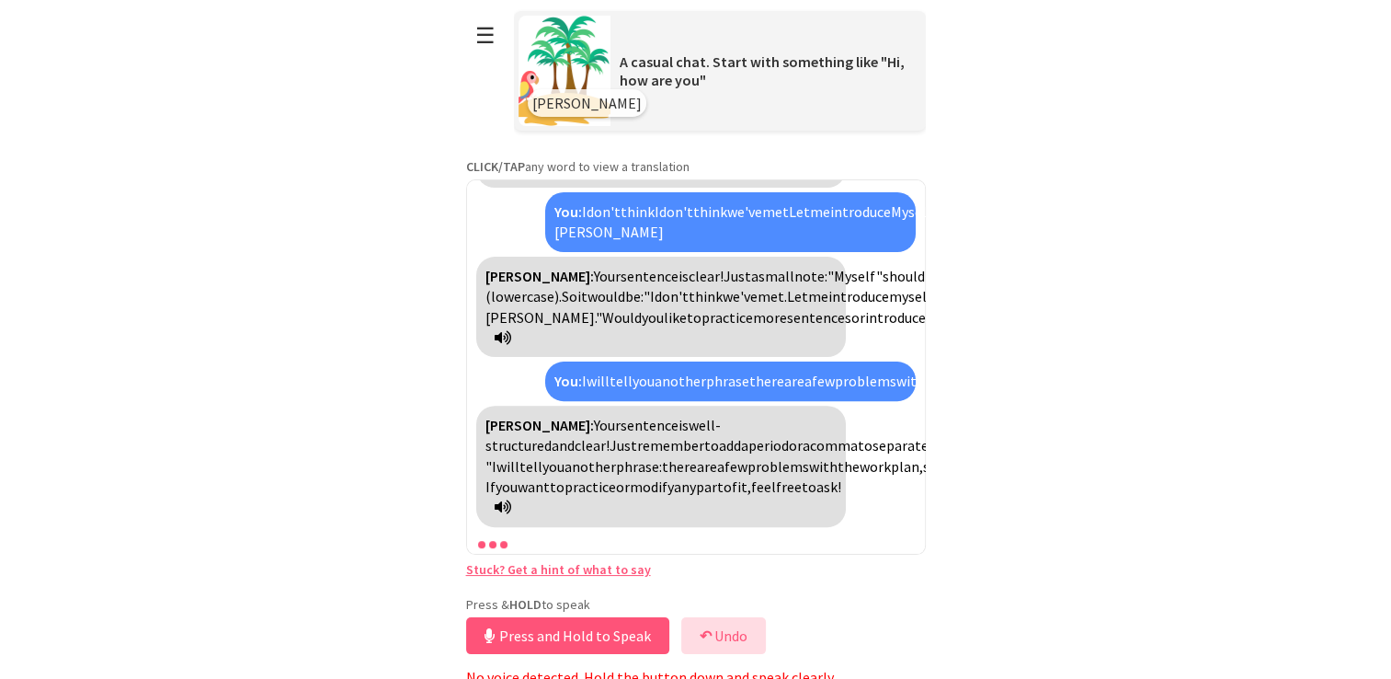
click at [738, 644] on button "↶ Undo" at bounding box center [723, 635] width 85 height 37
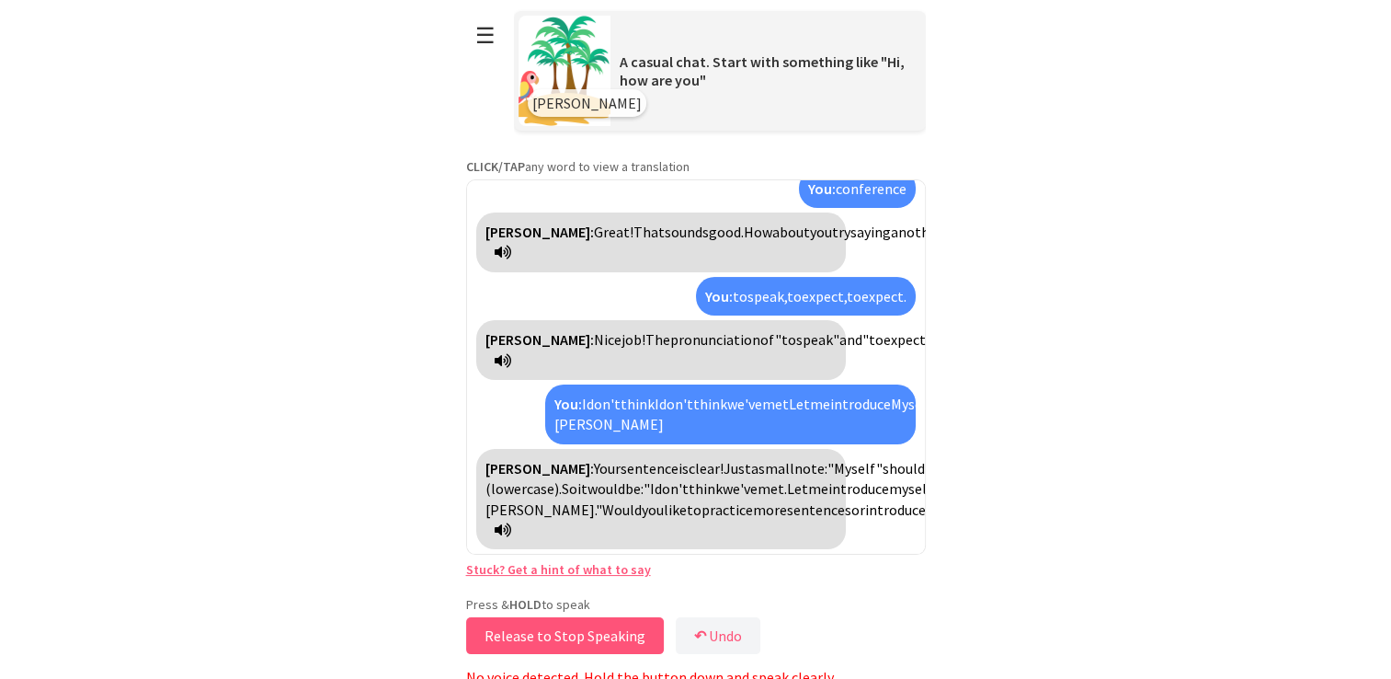
click at [599, 630] on button "Release to Stop Speaking" at bounding box center [565, 635] width 198 height 37
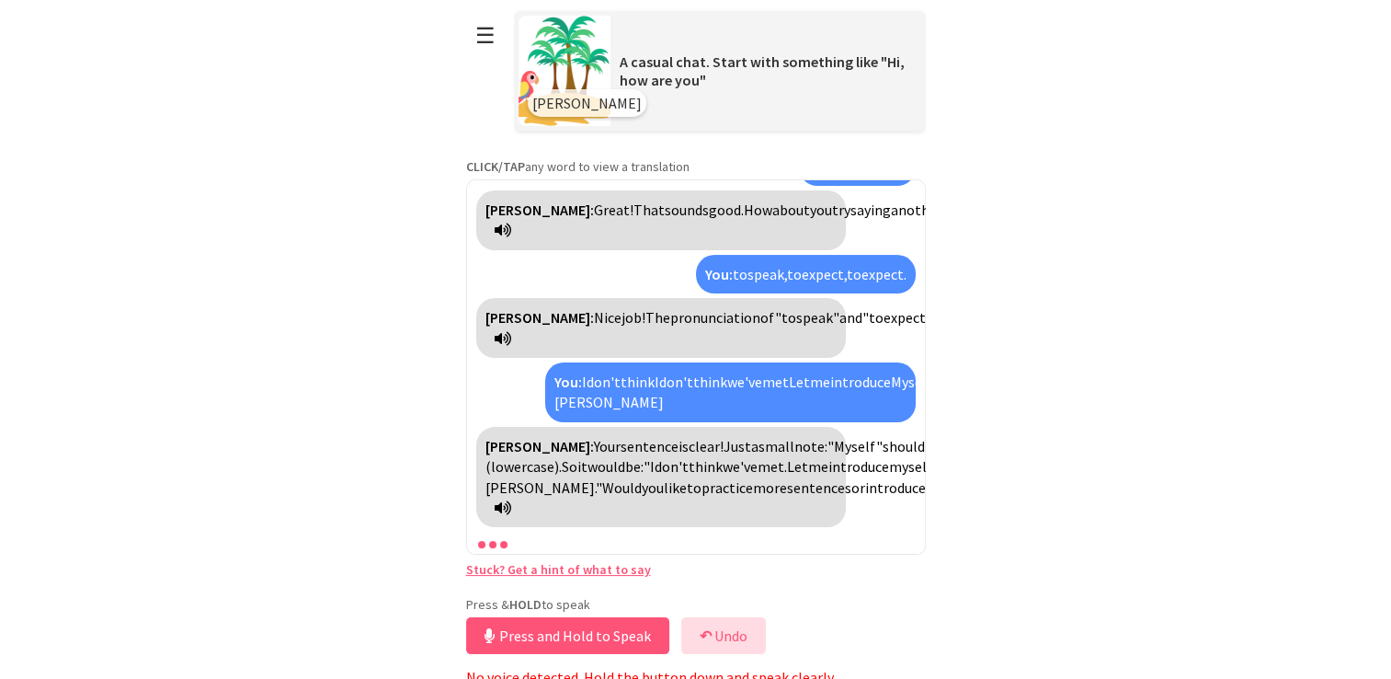
click at [717, 634] on button "↶ Undo" at bounding box center [723, 635] width 85 height 37
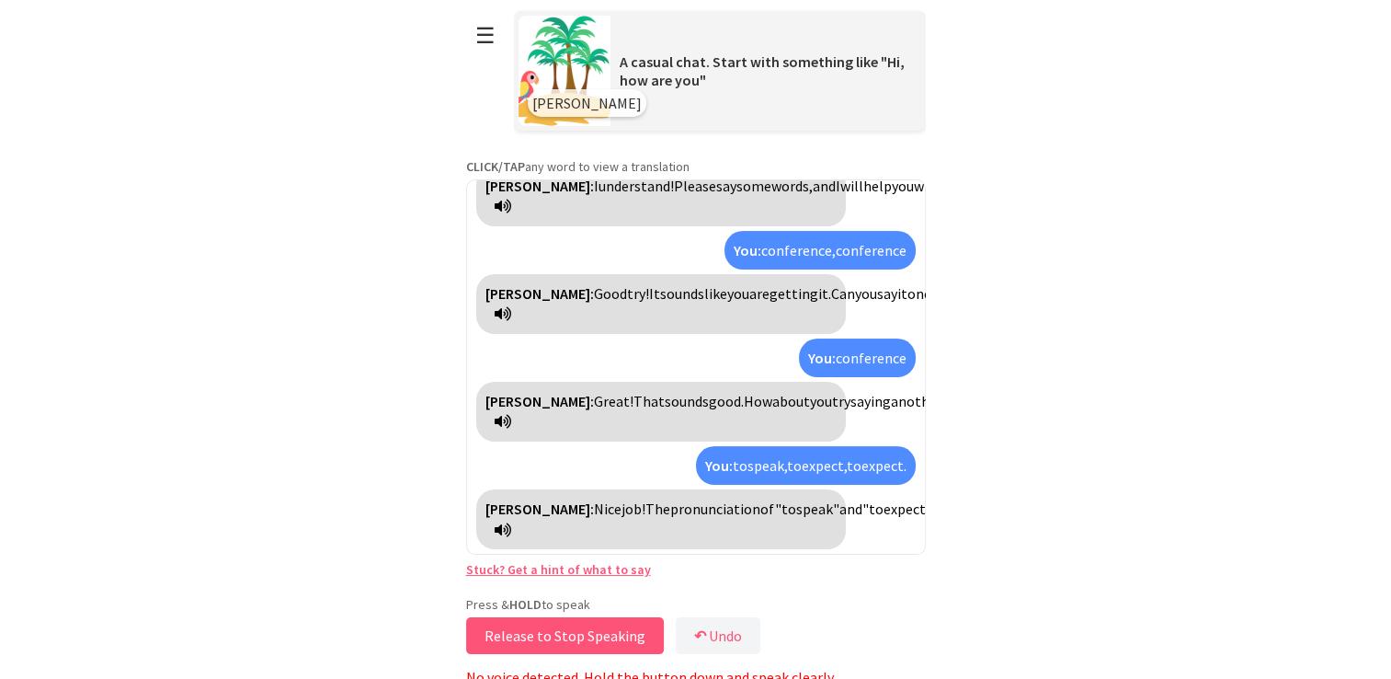
click at [629, 639] on button "Release to Stop Speaking" at bounding box center [565, 635] width 198 height 37
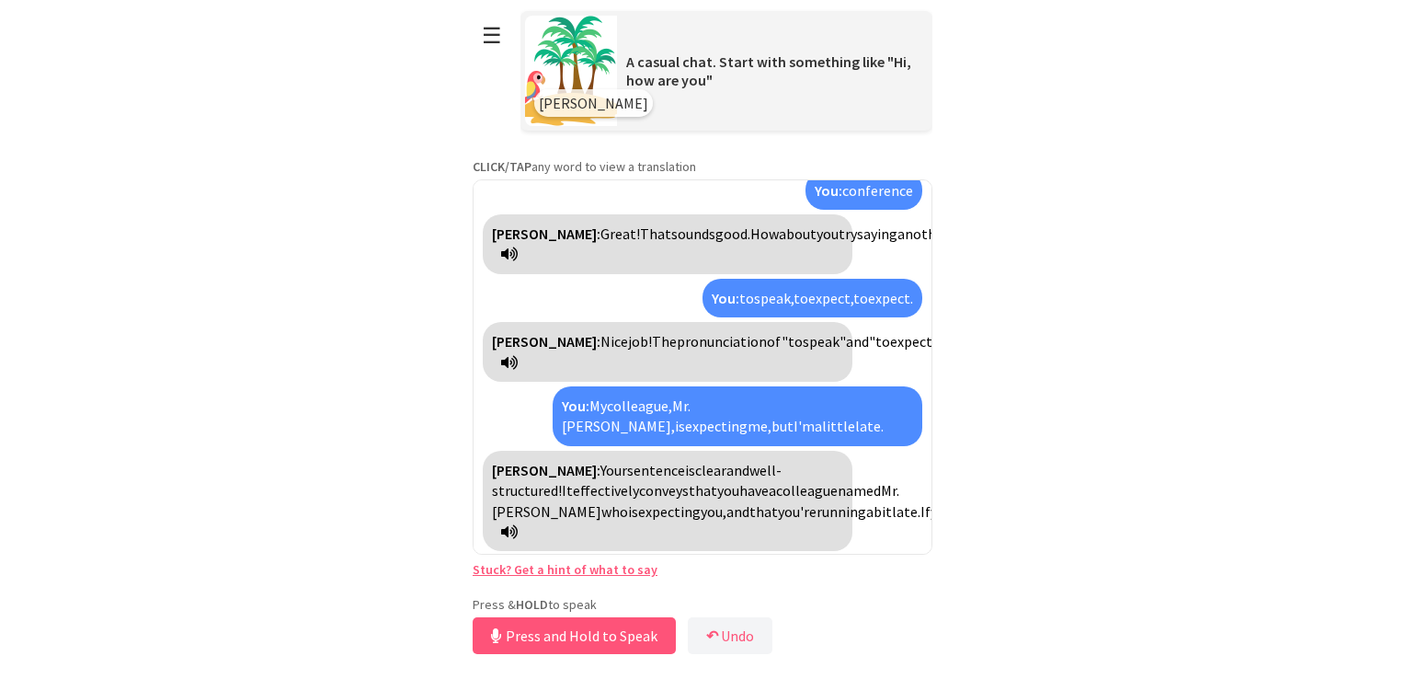
scroll to position [597, 0]
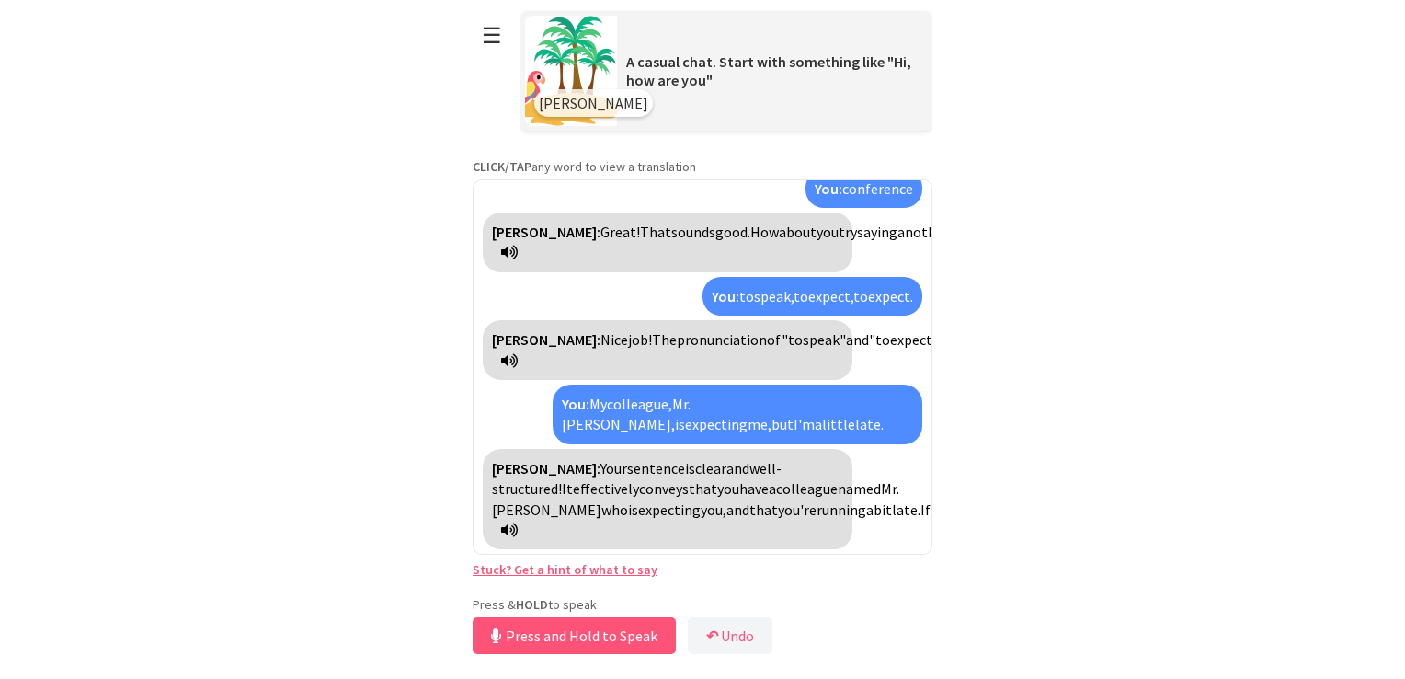
click at [518, 529] on icon at bounding box center [509, 529] width 17 height 15
drag, startPoint x: 613, startPoint y: 629, endPoint x: 732, endPoint y: 646, distance: 119.8
click at [738, 658] on body "**********" at bounding box center [703, 339] width 460 height 679
drag, startPoint x: 732, startPoint y: 644, endPoint x: 688, endPoint y: 645, distance: 44.1
click at [729, 644] on button "↶ Undo" at bounding box center [724, 635] width 85 height 37
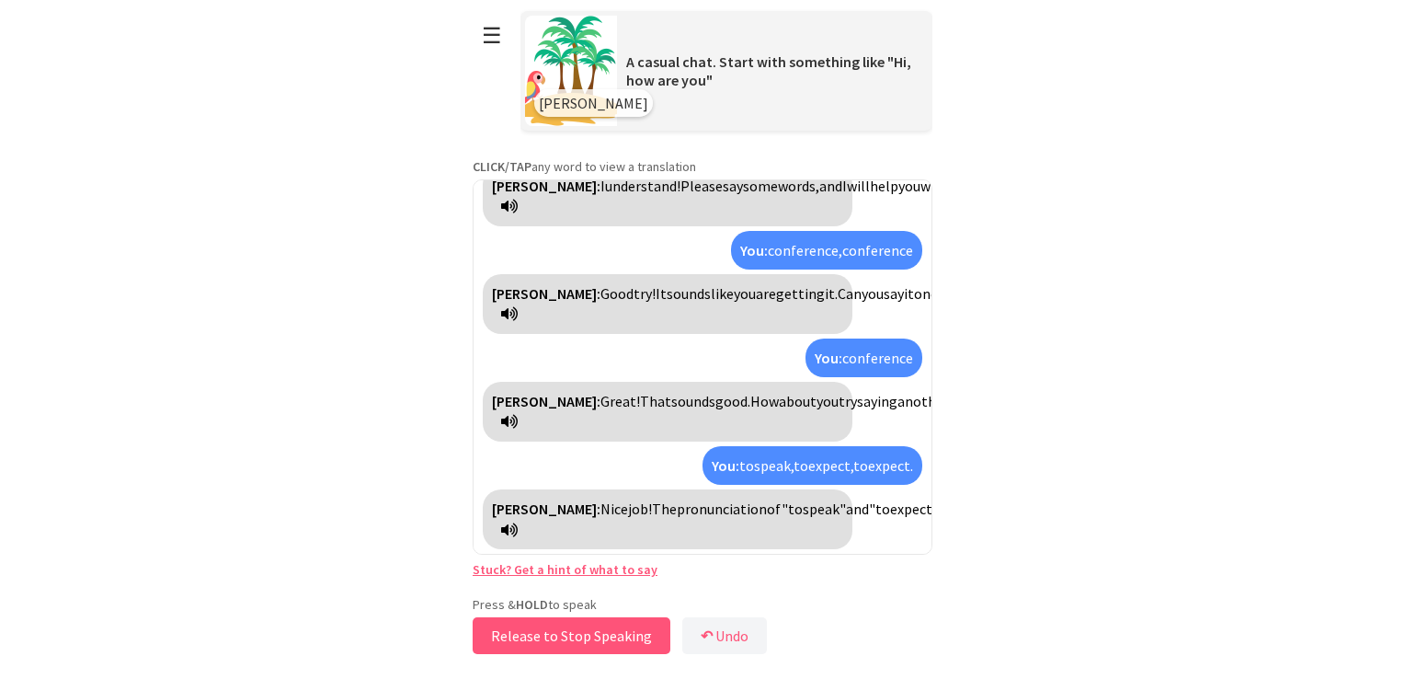
click at [600, 637] on button "Release to Stop Speaking" at bounding box center [572, 635] width 198 height 37
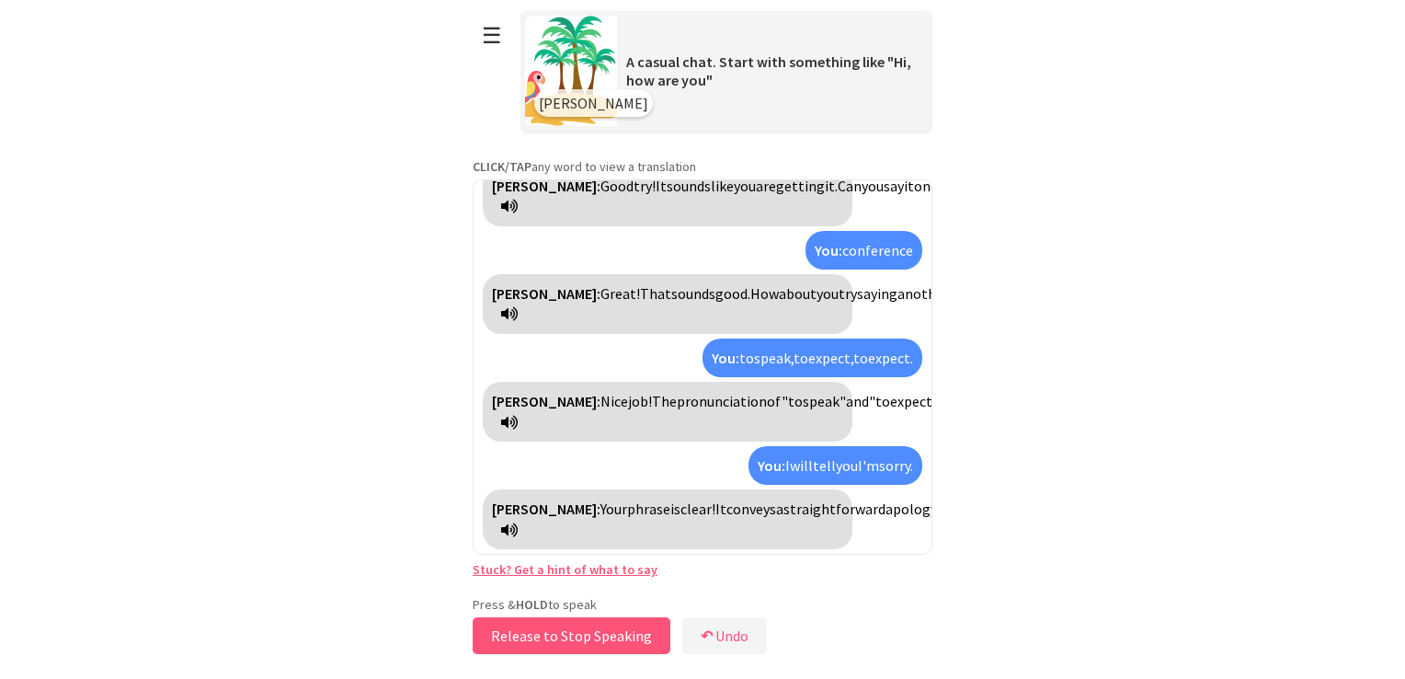
scroll to position [577, 0]
click at [600, 637] on button "Release to Stop Speaking" at bounding box center [572, 635] width 198 height 37
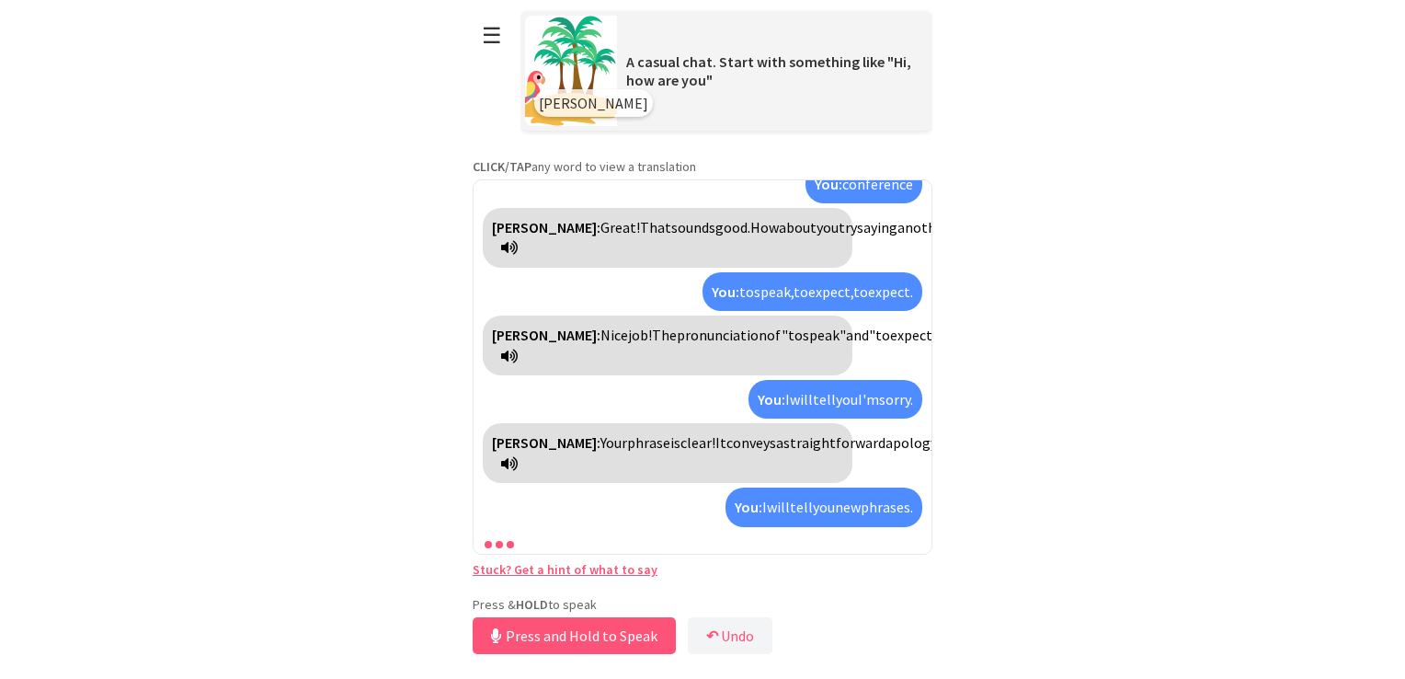
scroll to position [684, 0]
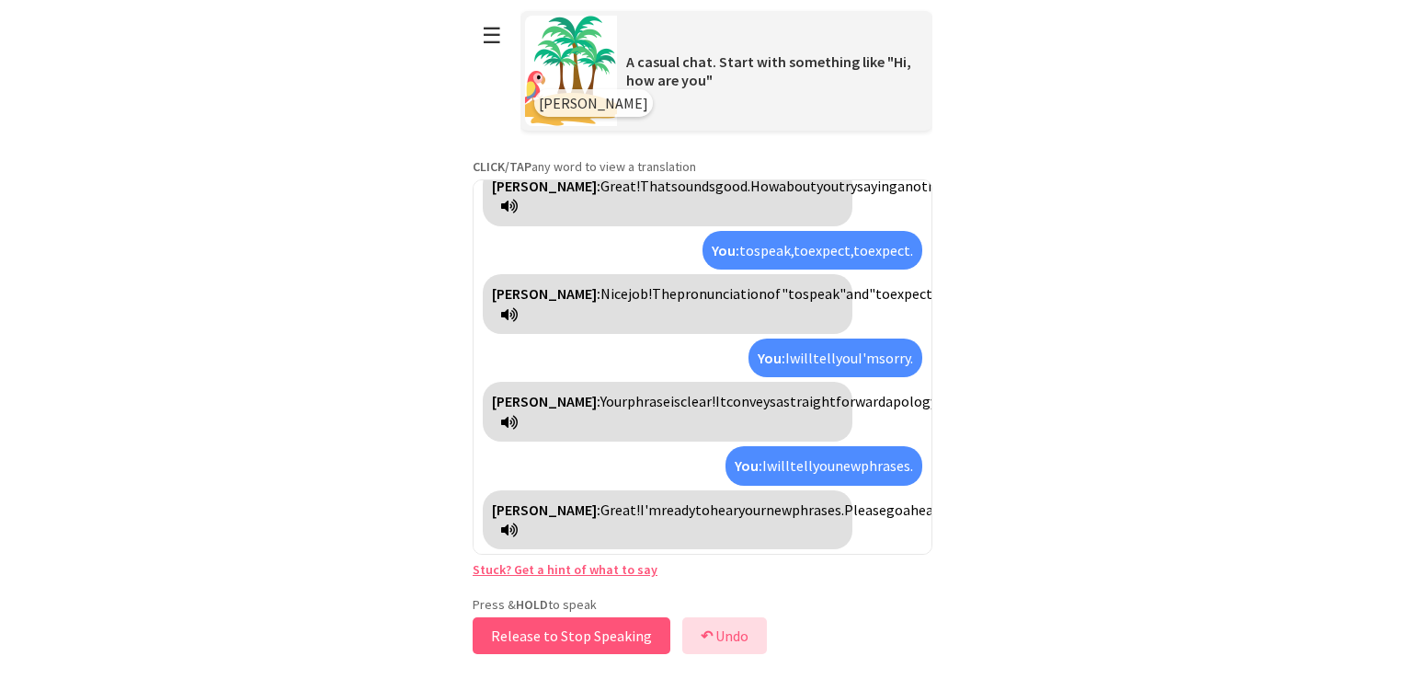
drag, startPoint x: 610, startPoint y: 643, endPoint x: 746, endPoint y: 643, distance: 136.1
click at [746, 643] on div "Press & HOLD to speak Release to Stop Speaking ↶ Undo Save No voice detected. H…" at bounding box center [703, 627] width 460 height 63
drag, startPoint x: 743, startPoint y: 638, endPoint x: 577, endPoint y: 619, distance: 166.6
click at [742, 638] on button "↶ Undo" at bounding box center [724, 635] width 85 height 37
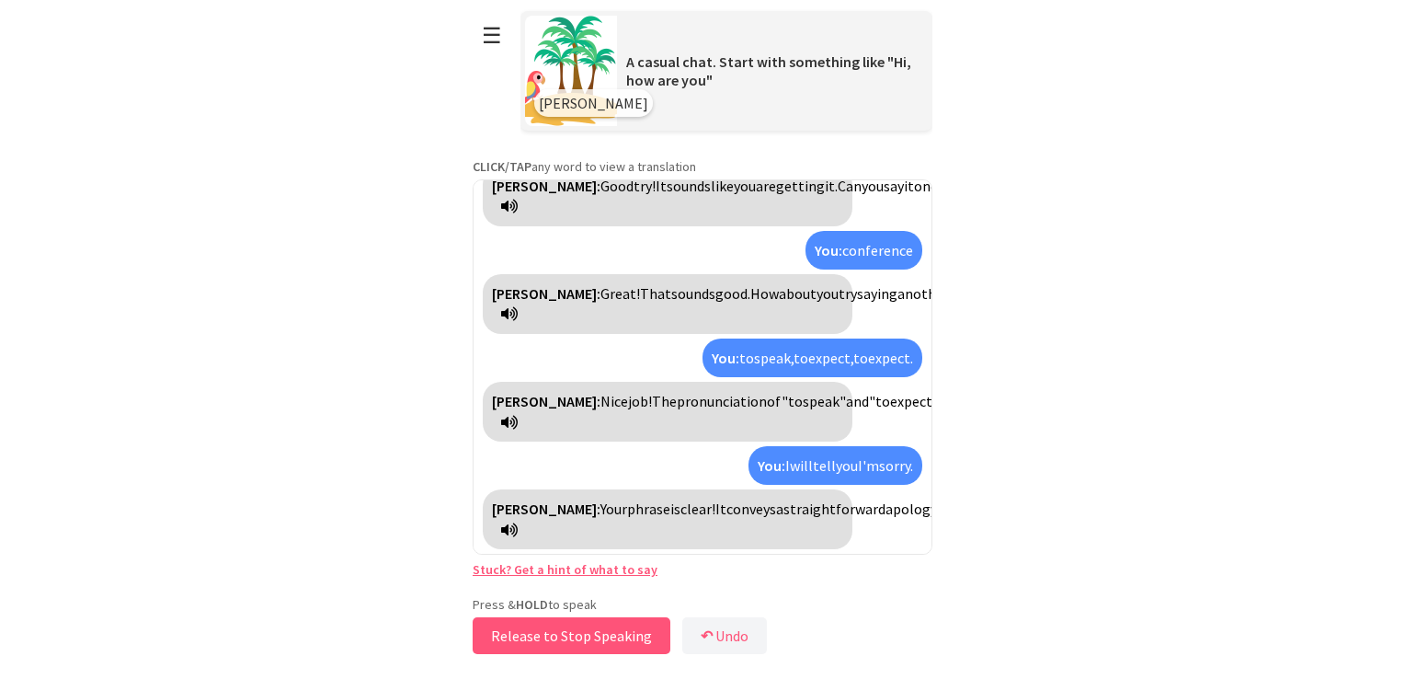
click at [596, 641] on button "Release to Stop Speaking" at bounding box center [572, 635] width 198 height 37
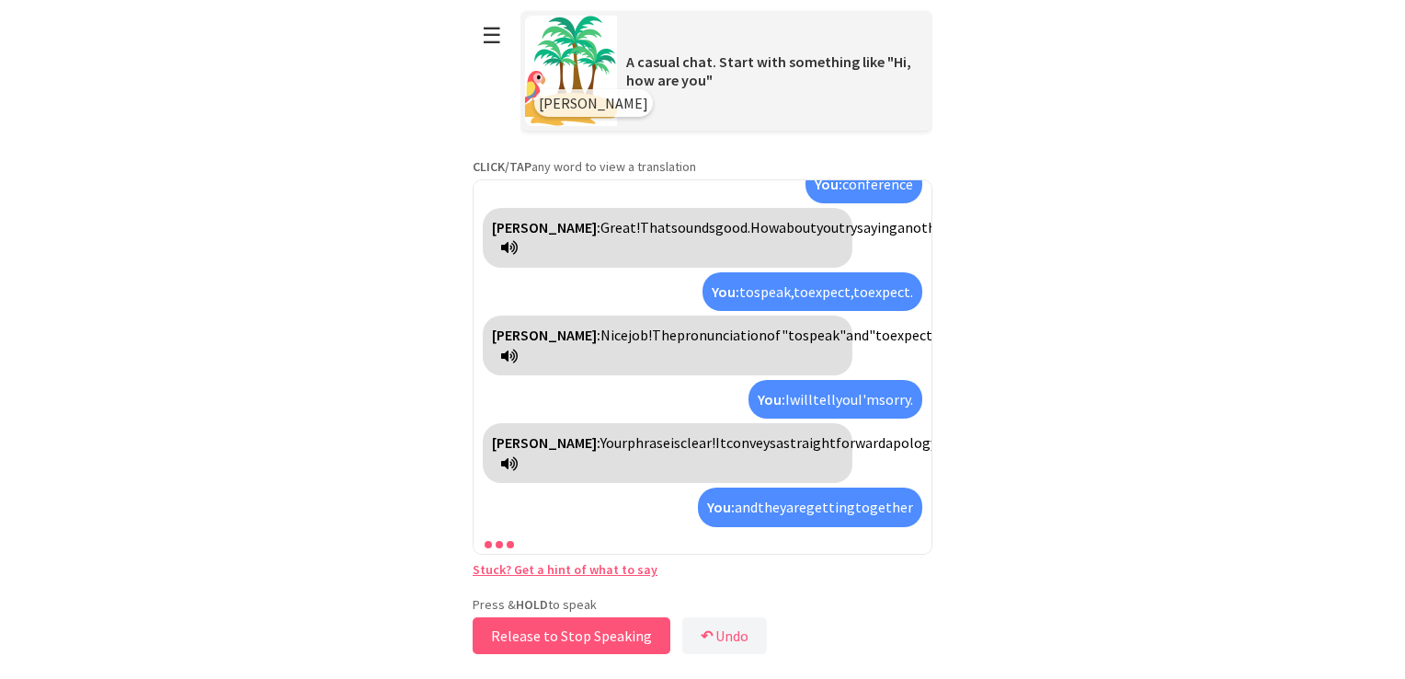
scroll to position [787, 0]
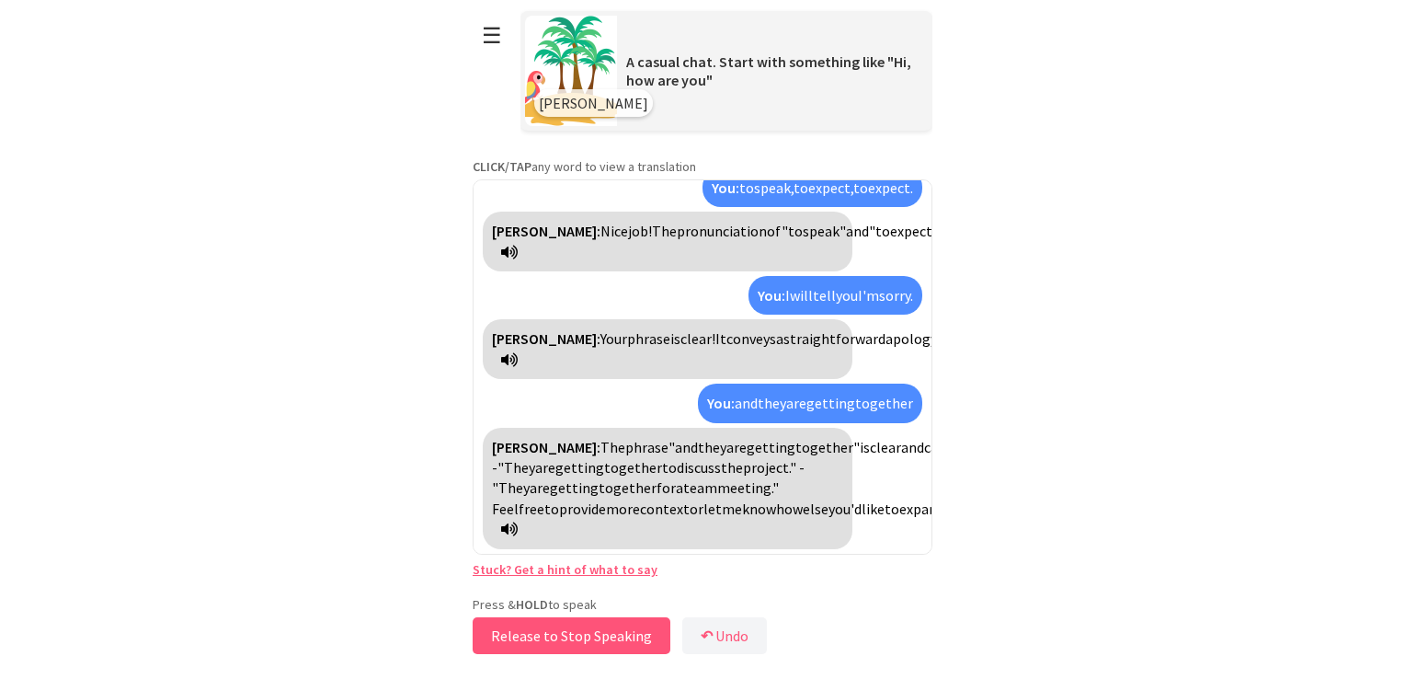
click at [598, 641] on button "Release to Stop Speaking" at bounding box center [572, 635] width 198 height 37
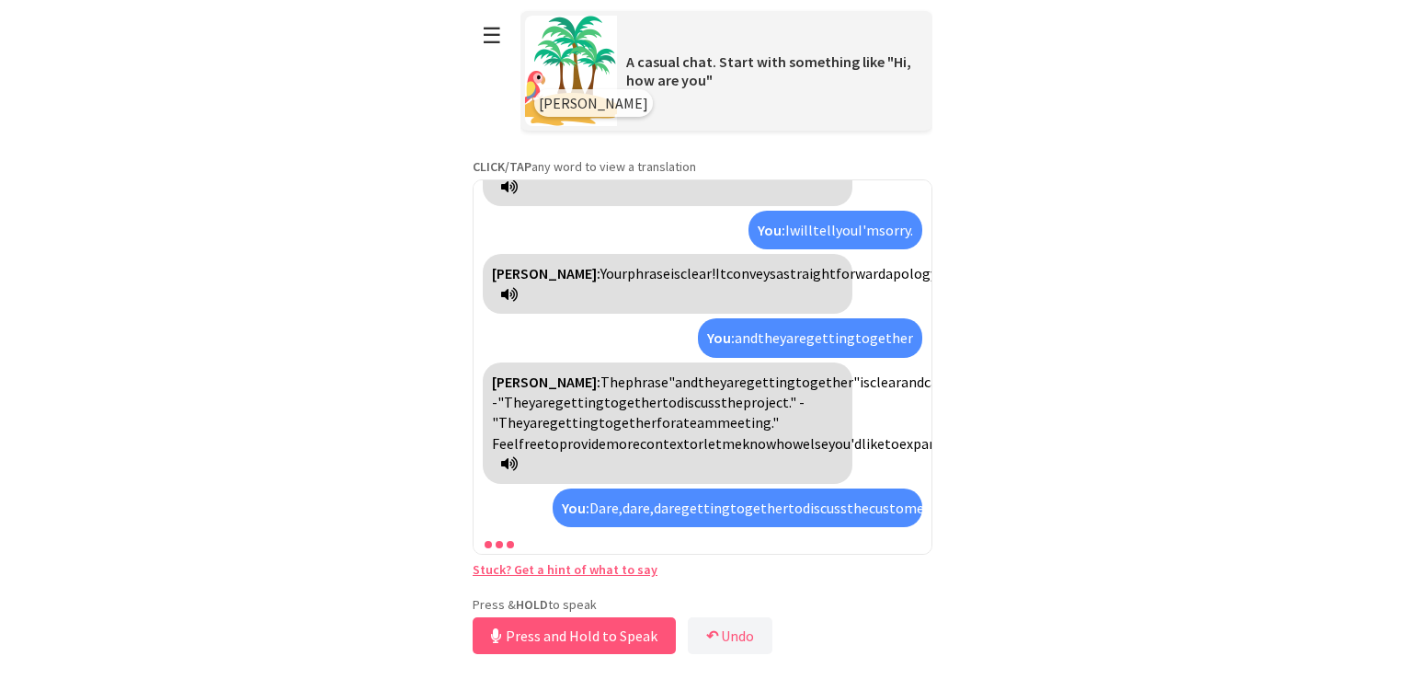
scroll to position [1039, 0]
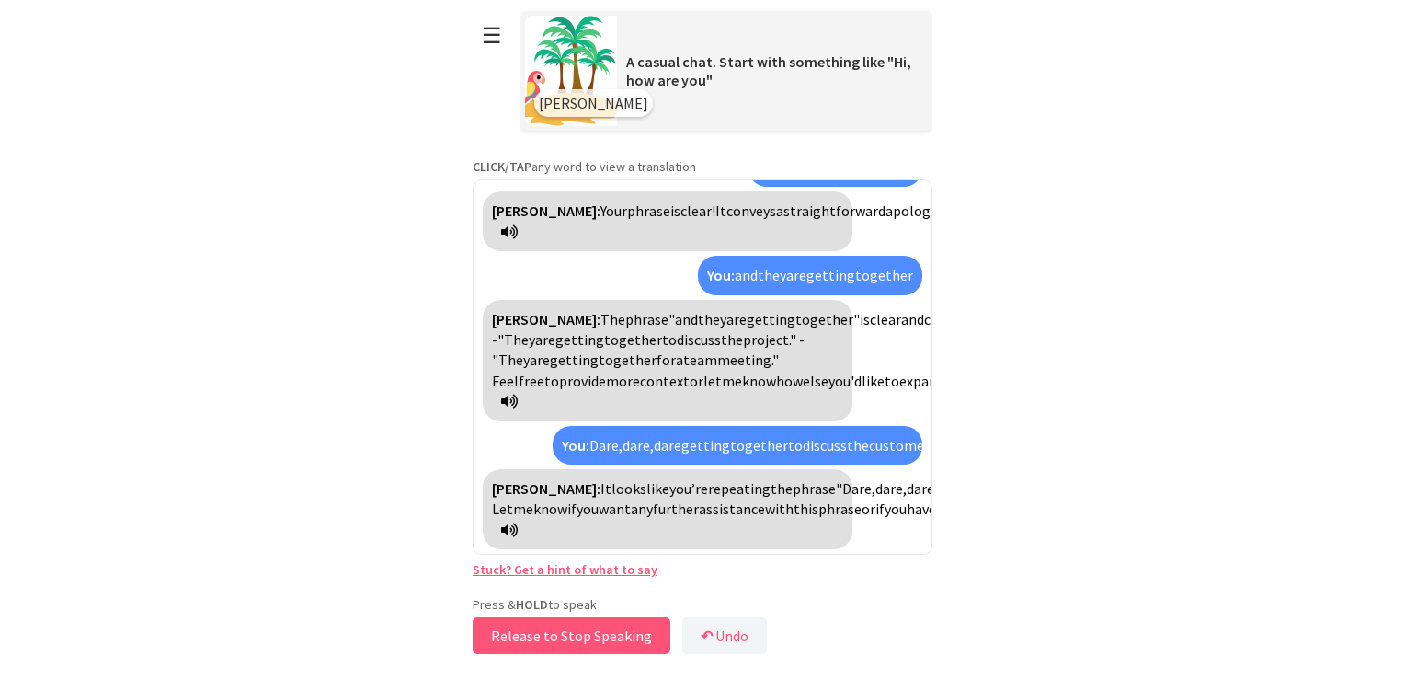
click at [627, 638] on button "Release to Stop Speaking" at bounding box center [572, 635] width 198 height 37
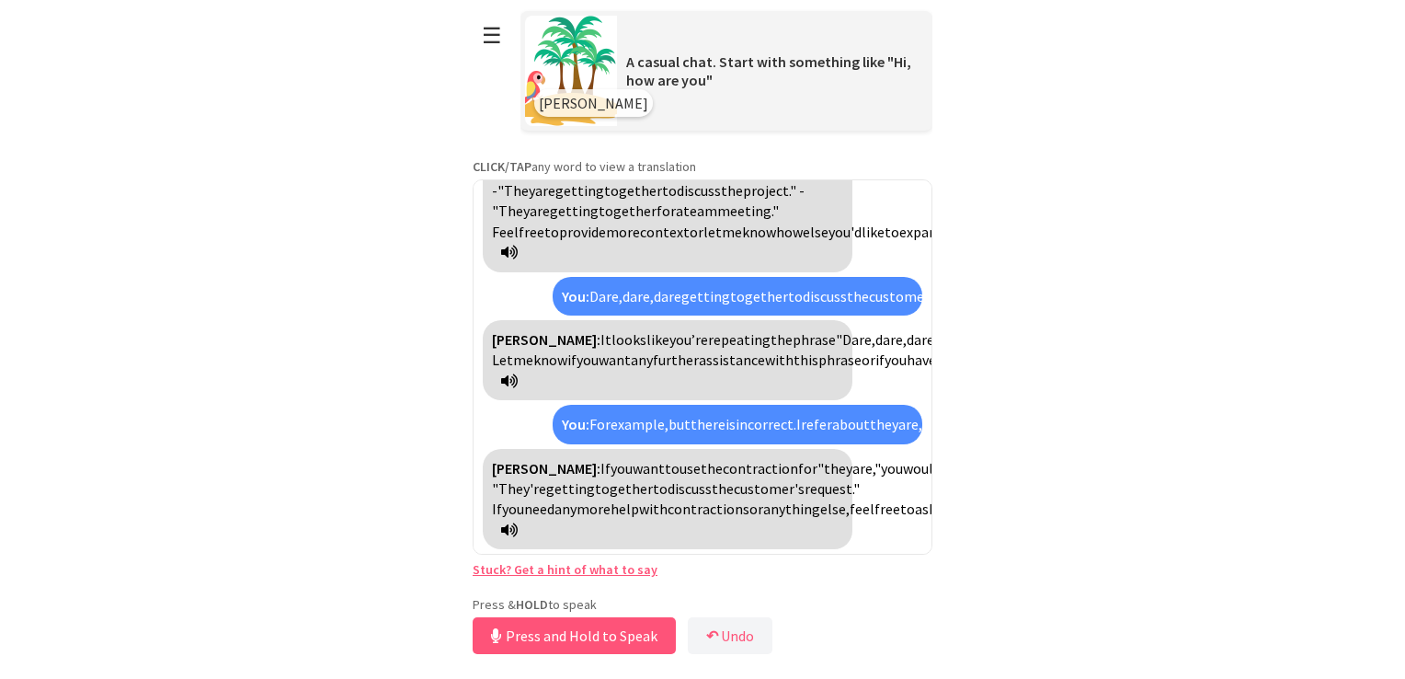
scroll to position [1229, 0]
click at [518, 533] on icon at bounding box center [509, 529] width 17 height 15
click at [518, 524] on icon at bounding box center [509, 529] width 17 height 15
click at [518, 535] on icon at bounding box center [509, 529] width 17 height 15
click at [612, 638] on button "Release to Stop Speaking" at bounding box center [572, 635] width 198 height 37
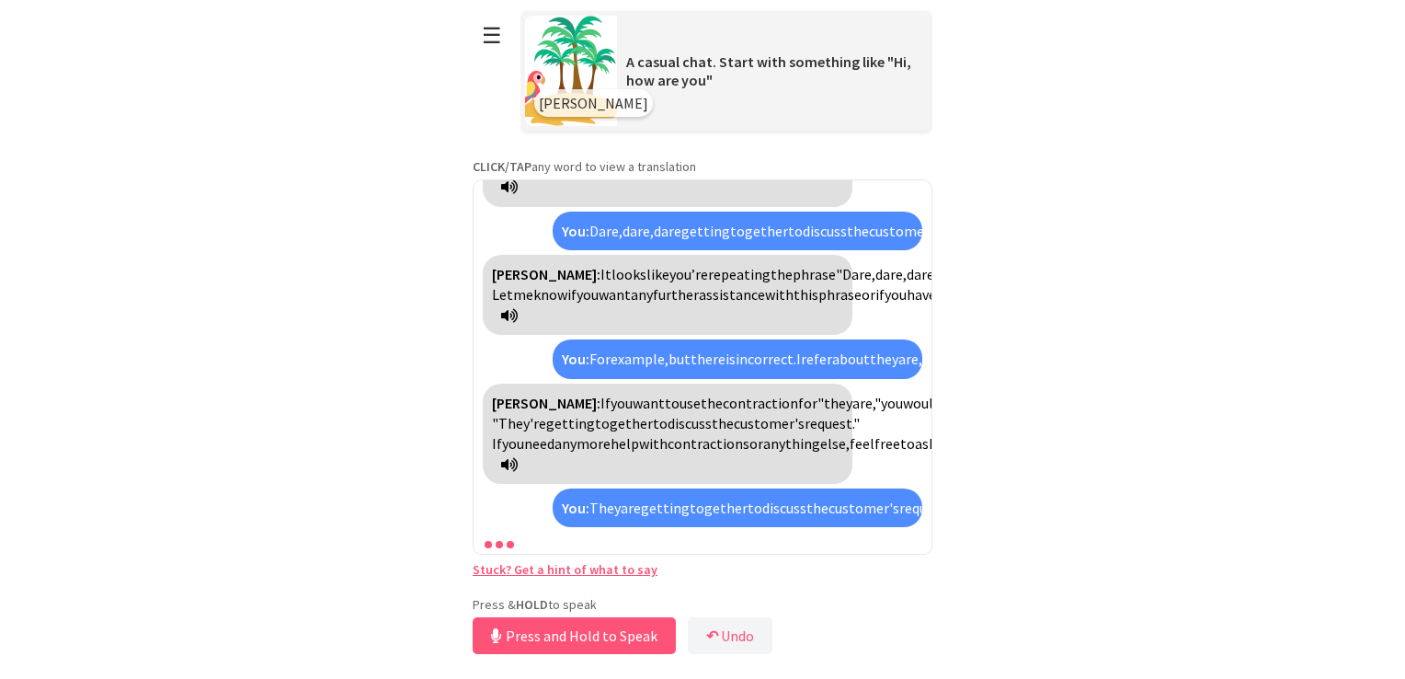
scroll to position [1460, 0]
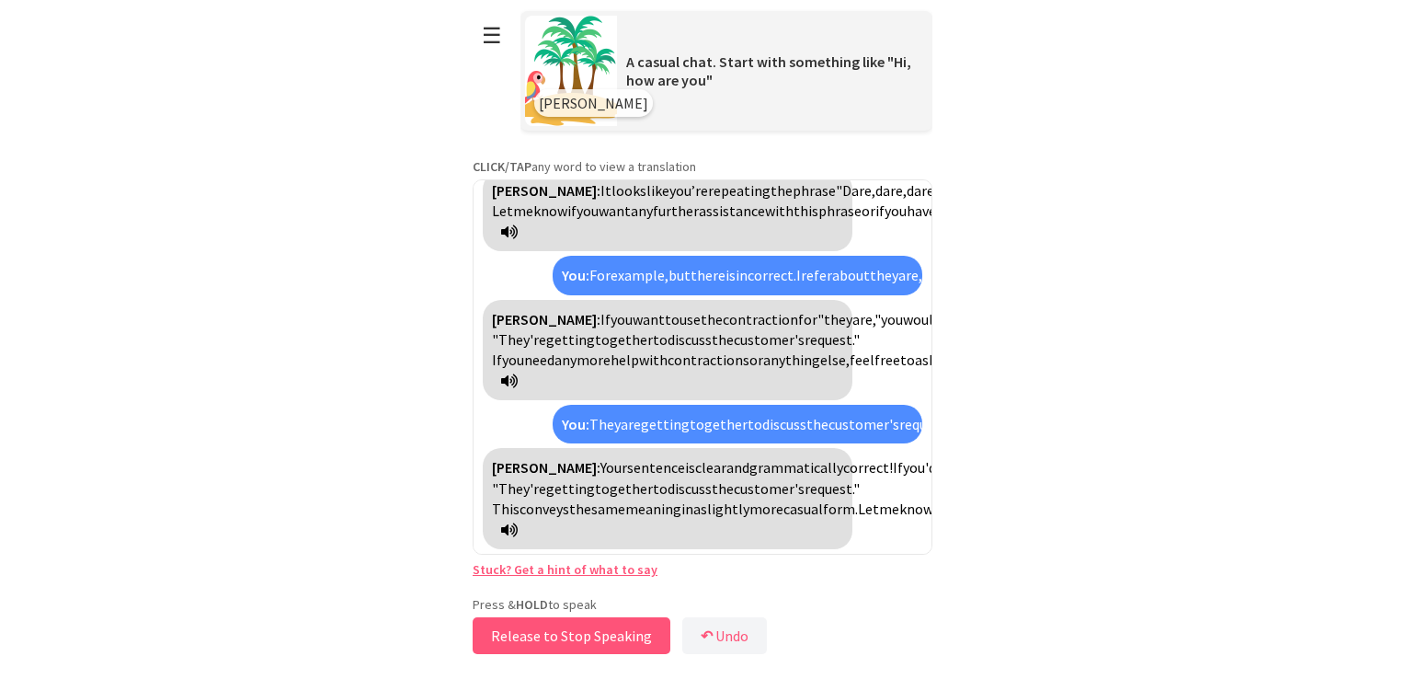
click at [568, 635] on button "Release to Stop Speaking" at bounding box center [572, 635] width 198 height 37
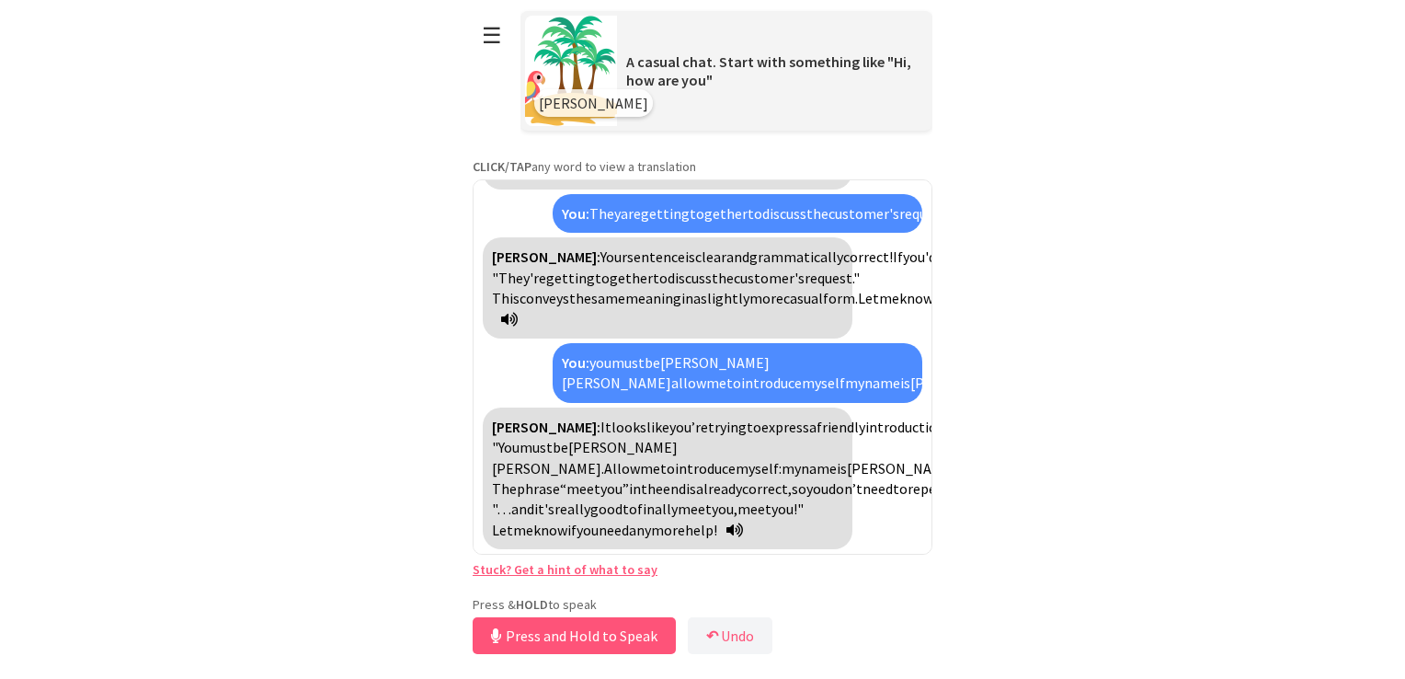
scroll to position [1775, 0]
click at [743, 528] on icon at bounding box center [734, 529] width 17 height 15
click at [576, 638] on button "Release to Stop Speaking" at bounding box center [572, 635] width 198 height 37
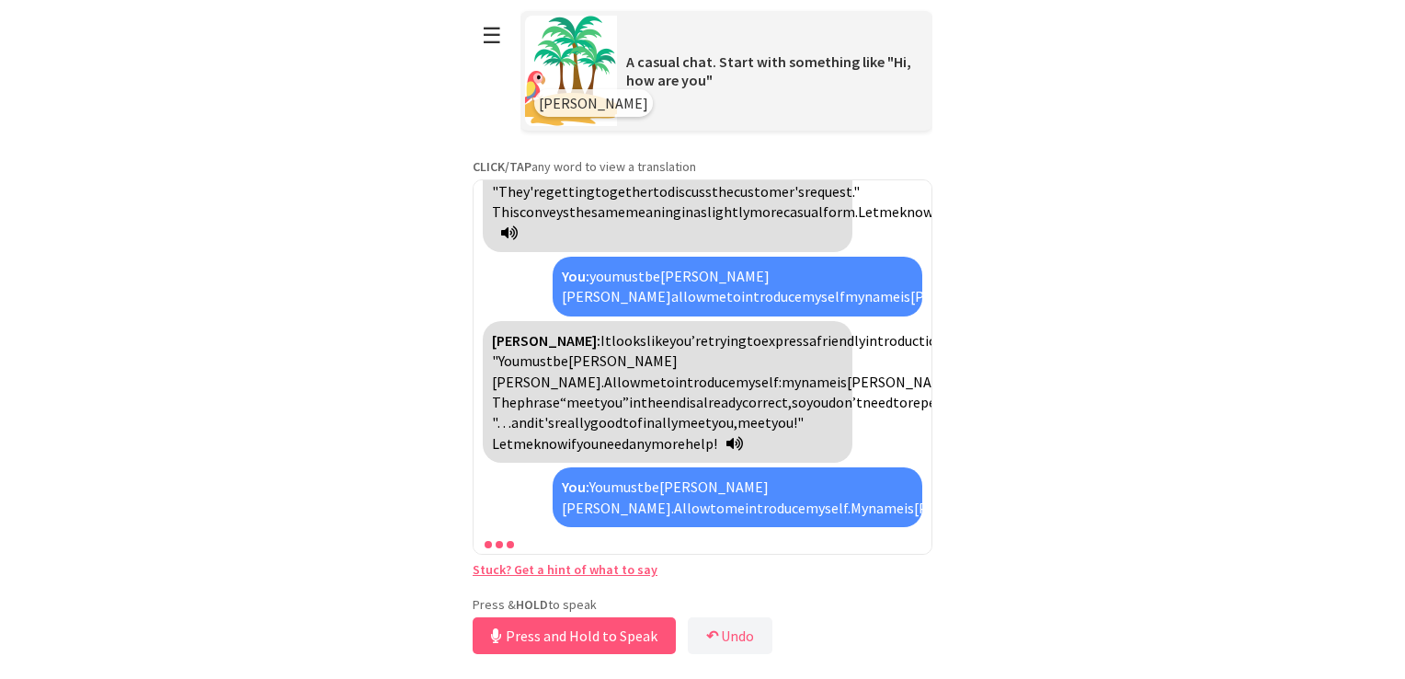
scroll to position [2047, 0]
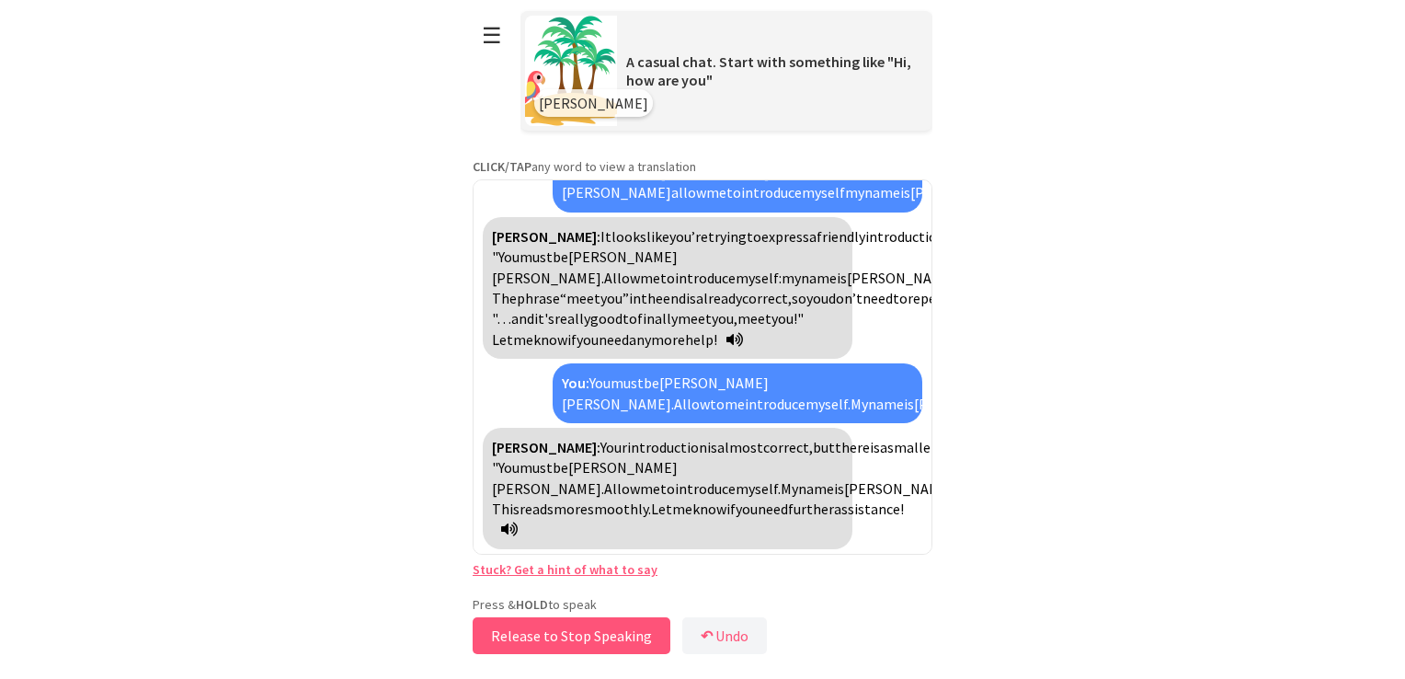
click at [513, 642] on button "Release to Stop Speaking" at bounding box center [572, 635] width 198 height 37
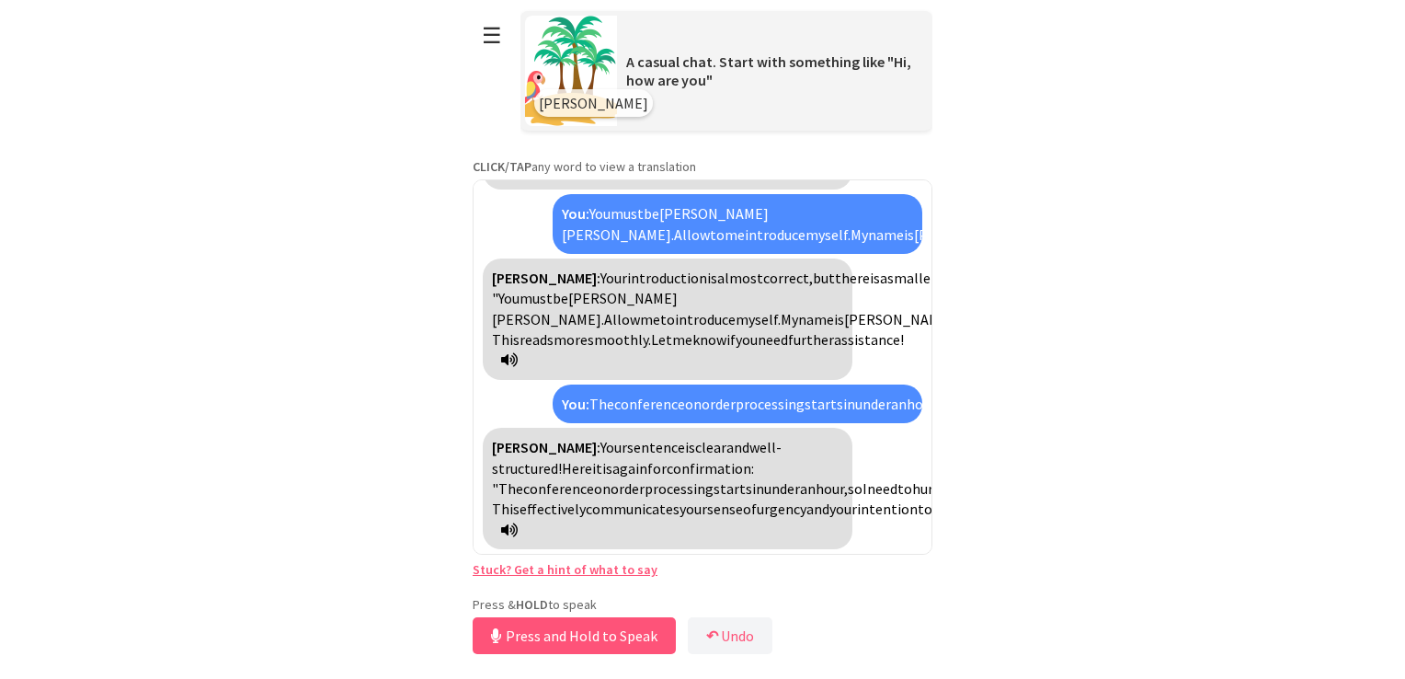
scroll to position [2320, 0]
click at [544, 642] on button "Release to Stop Speaking" at bounding box center [572, 635] width 198 height 37
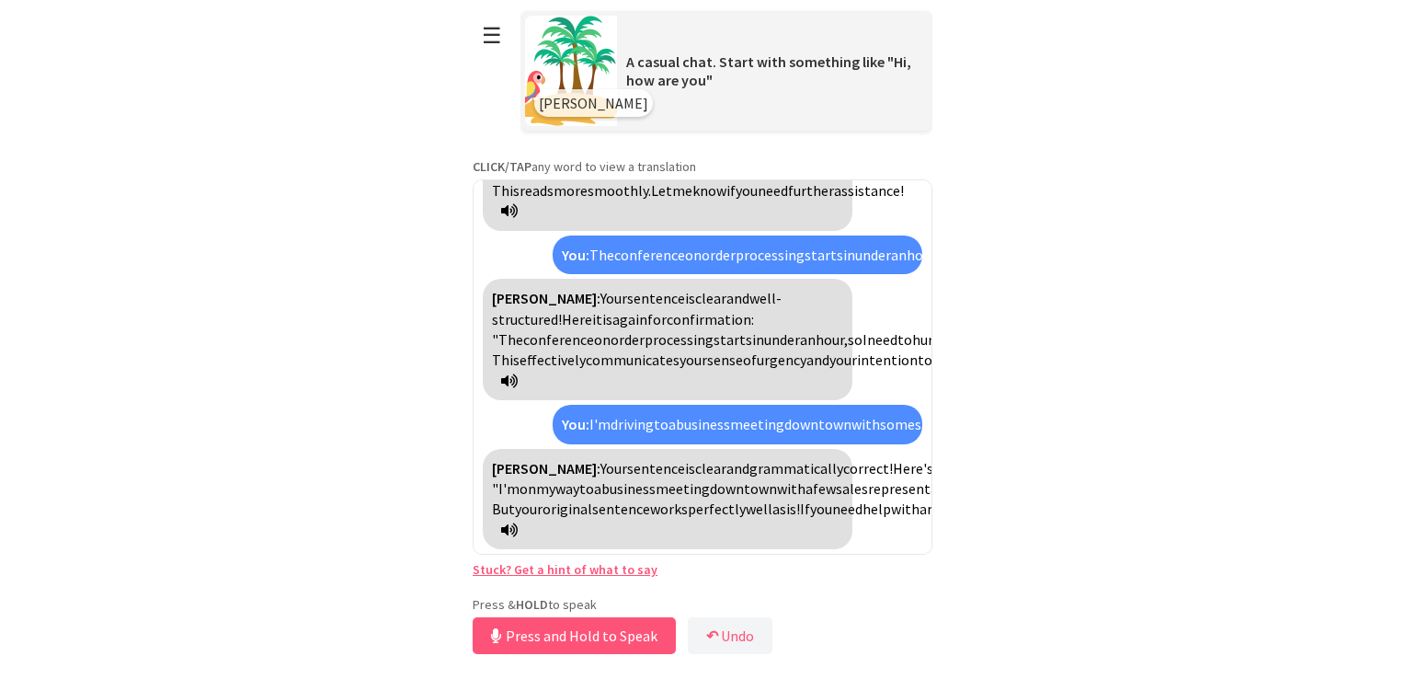
scroll to position [2531, 0]
click at [618, 627] on button "Release to Stop Speaking" at bounding box center [572, 635] width 198 height 37
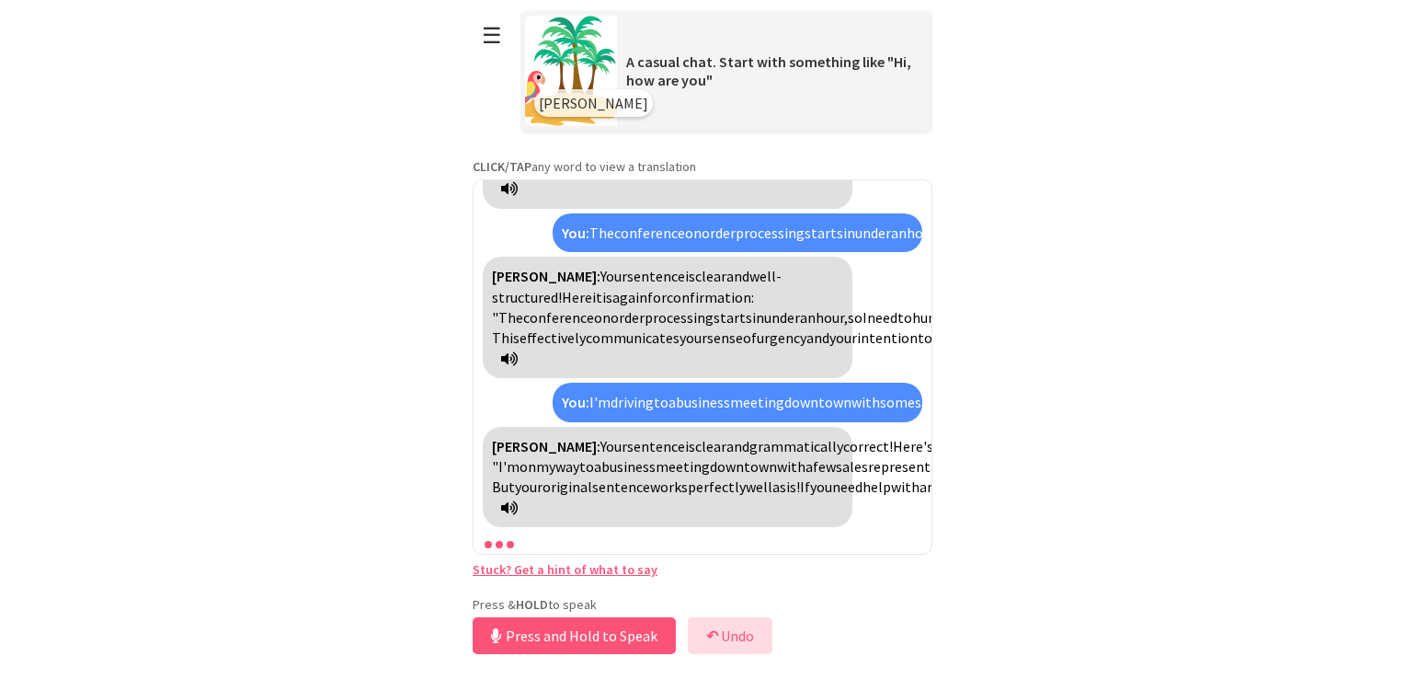
click at [743, 640] on button "↶ Undo" at bounding box center [730, 635] width 85 height 37
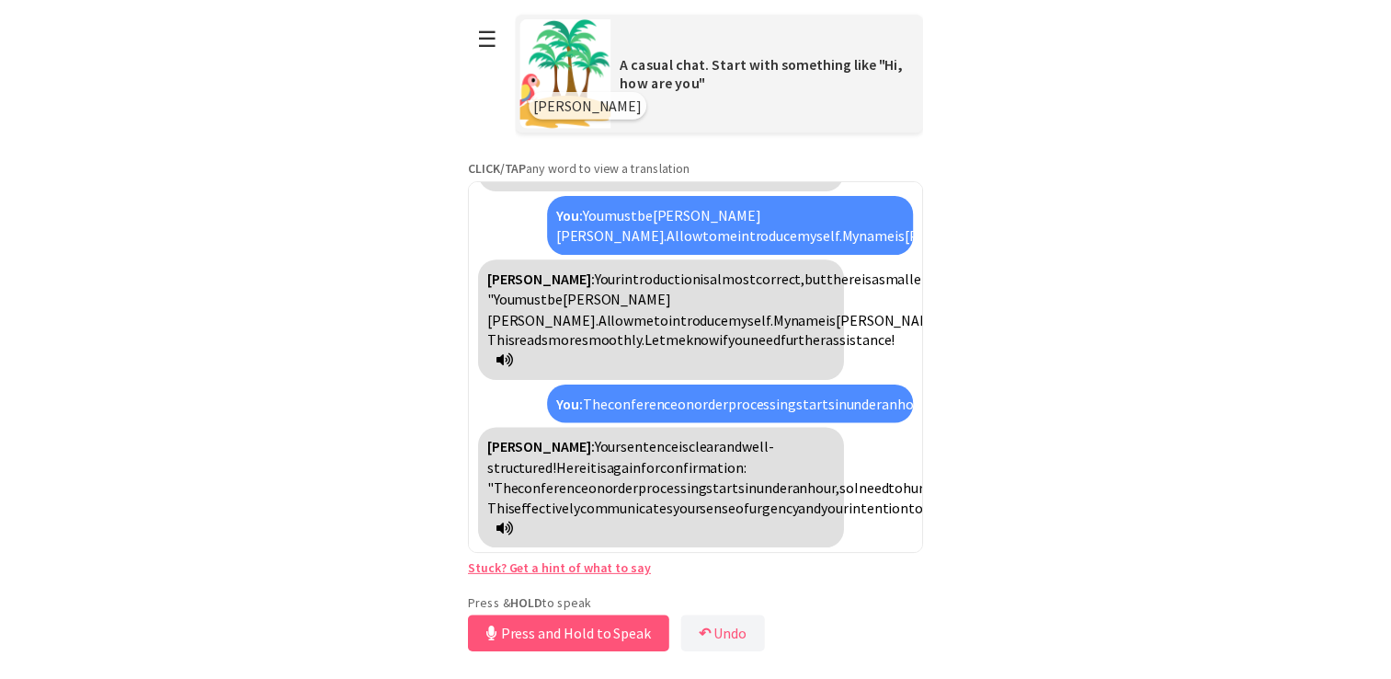
scroll to position [2320, 0]
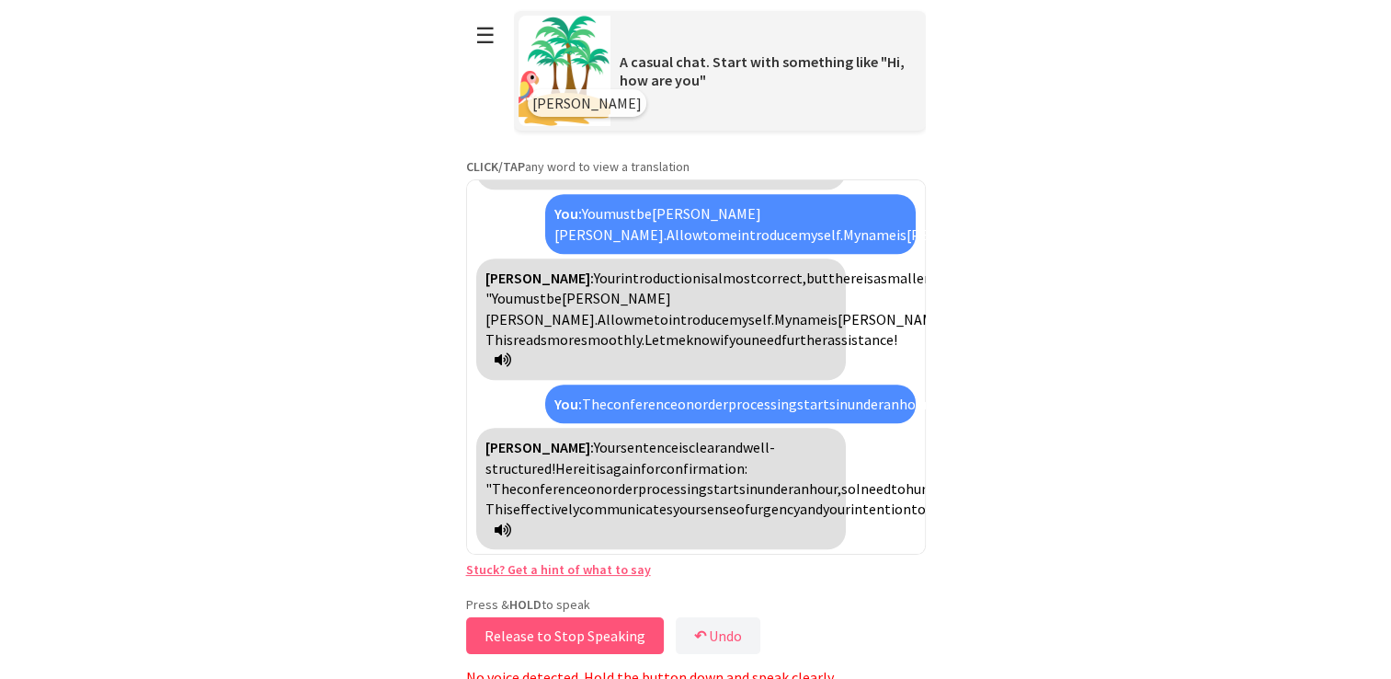
click at [607, 632] on button "Release to Stop Speaking" at bounding box center [565, 635] width 198 height 37
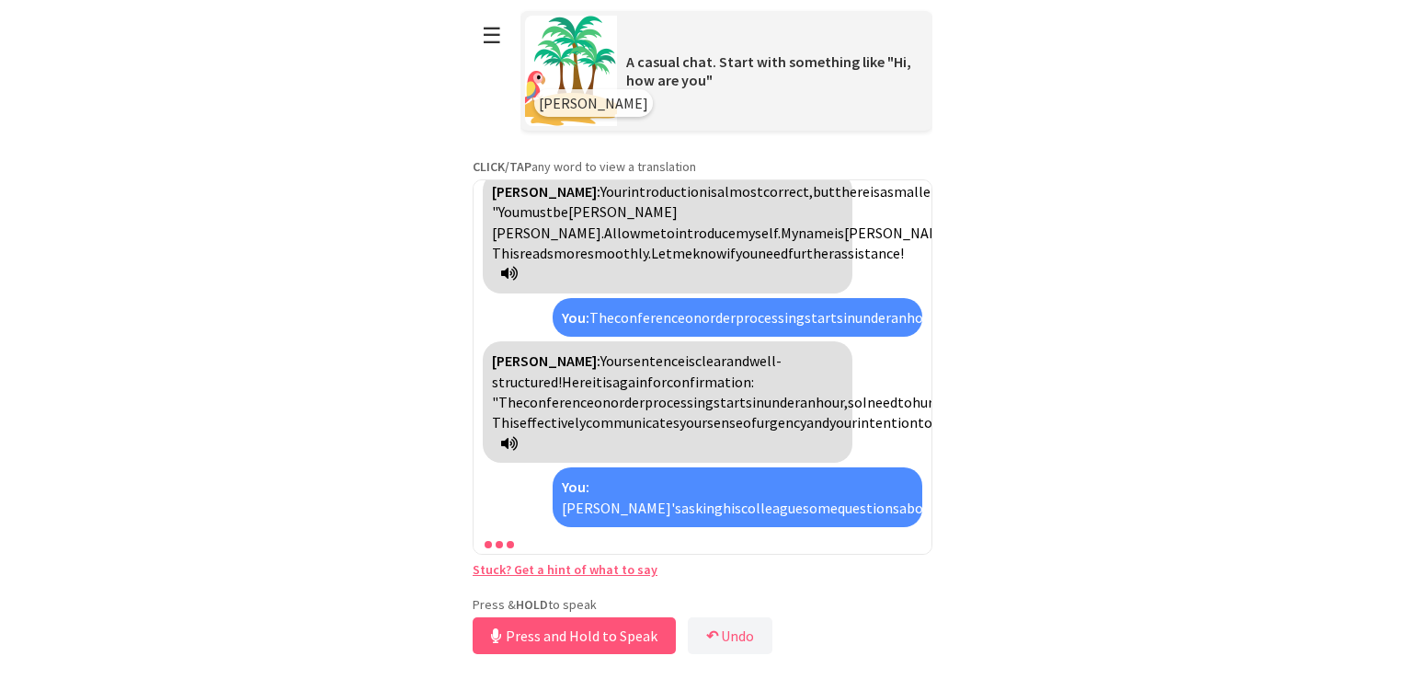
scroll to position [2509, 0]
